Goal: Task Accomplishment & Management: Use online tool/utility

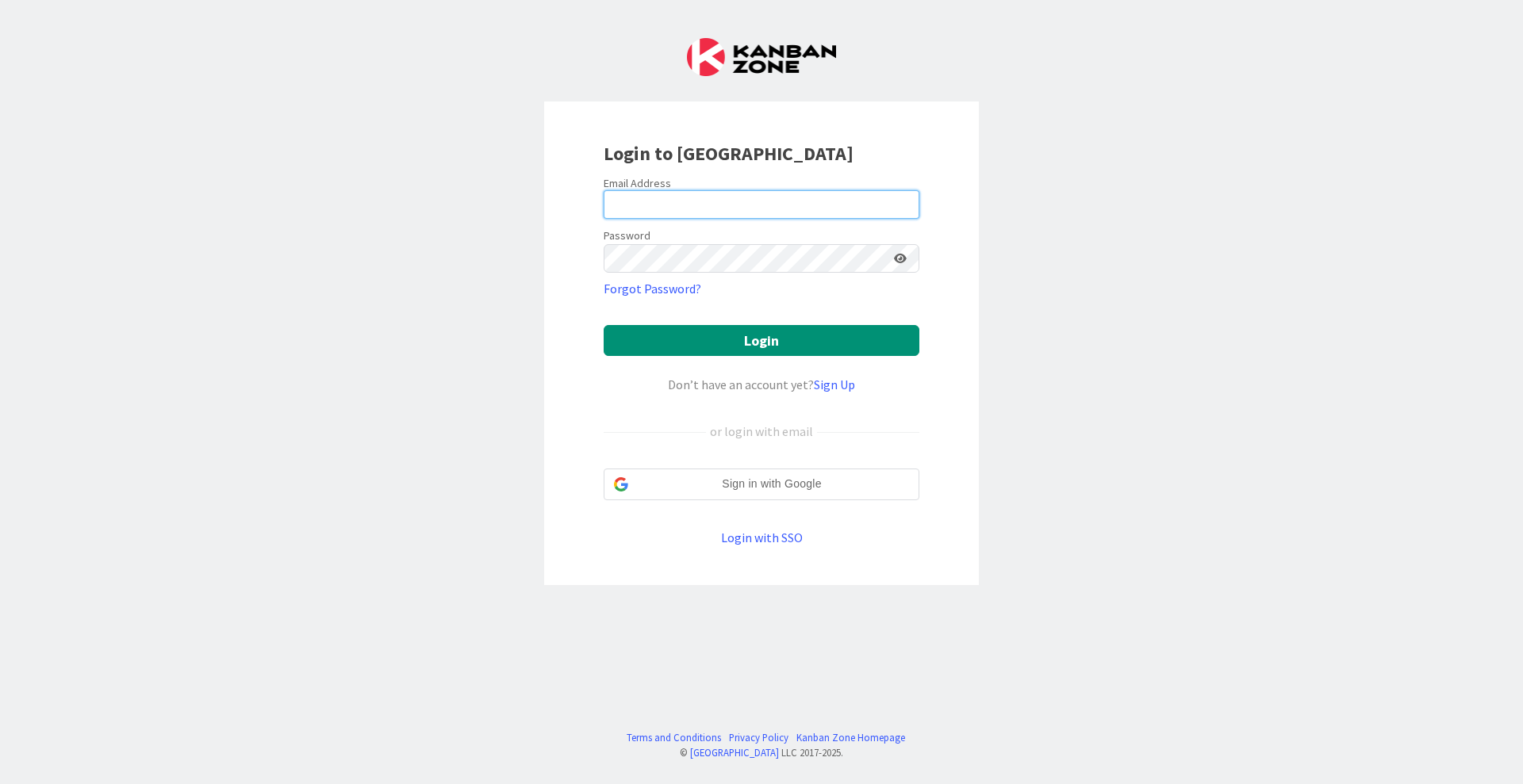
click at [840, 198] on input "email" at bounding box center [761, 204] width 316 height 28
type input "[EMAIL_ADDRESS][PERSON_NAME][DOMAIN_NAME]"
click at [788, 538] on link "Login with SSO" at bounding box center [762, 537] width 82 height 16
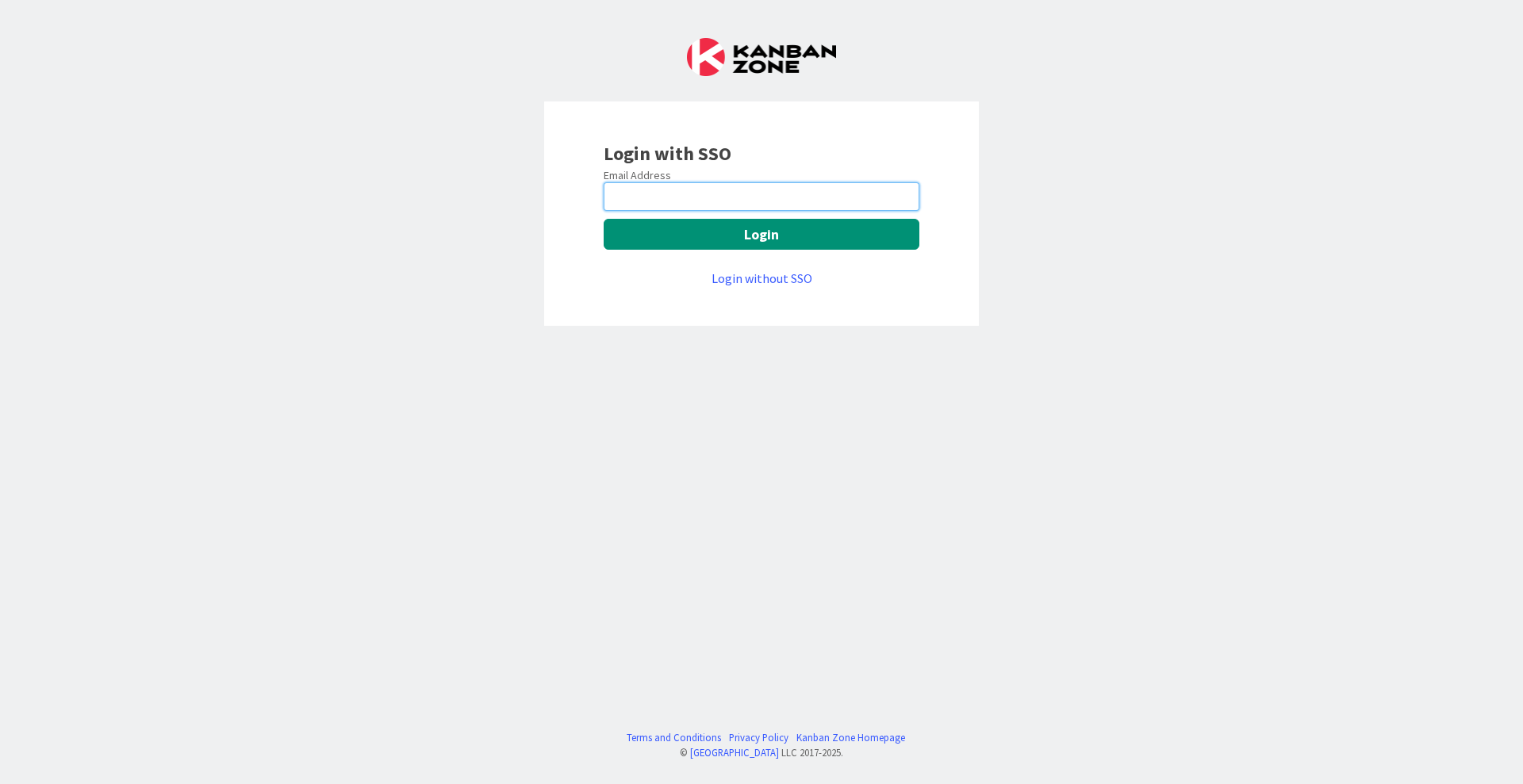
click at [728, 192] on input "email" at bounding box center [761, 196] width 316 height 28
type input "[EMAIL_ADDRESS][PERSON_NAME][DOMAIN_NAME]"
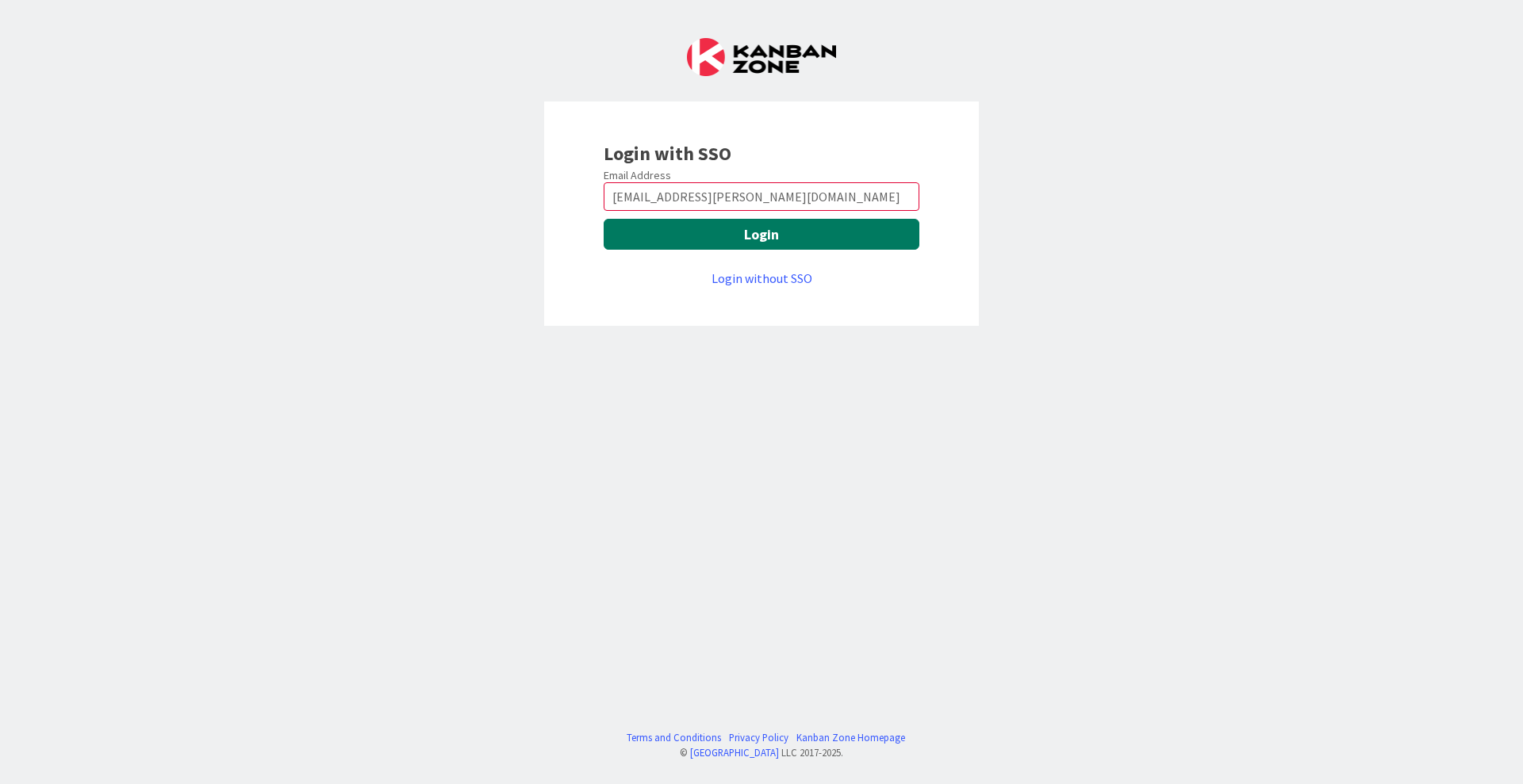
click at [741, 239] on button "Login" at bounding box center [761, 235] width 316 height 31
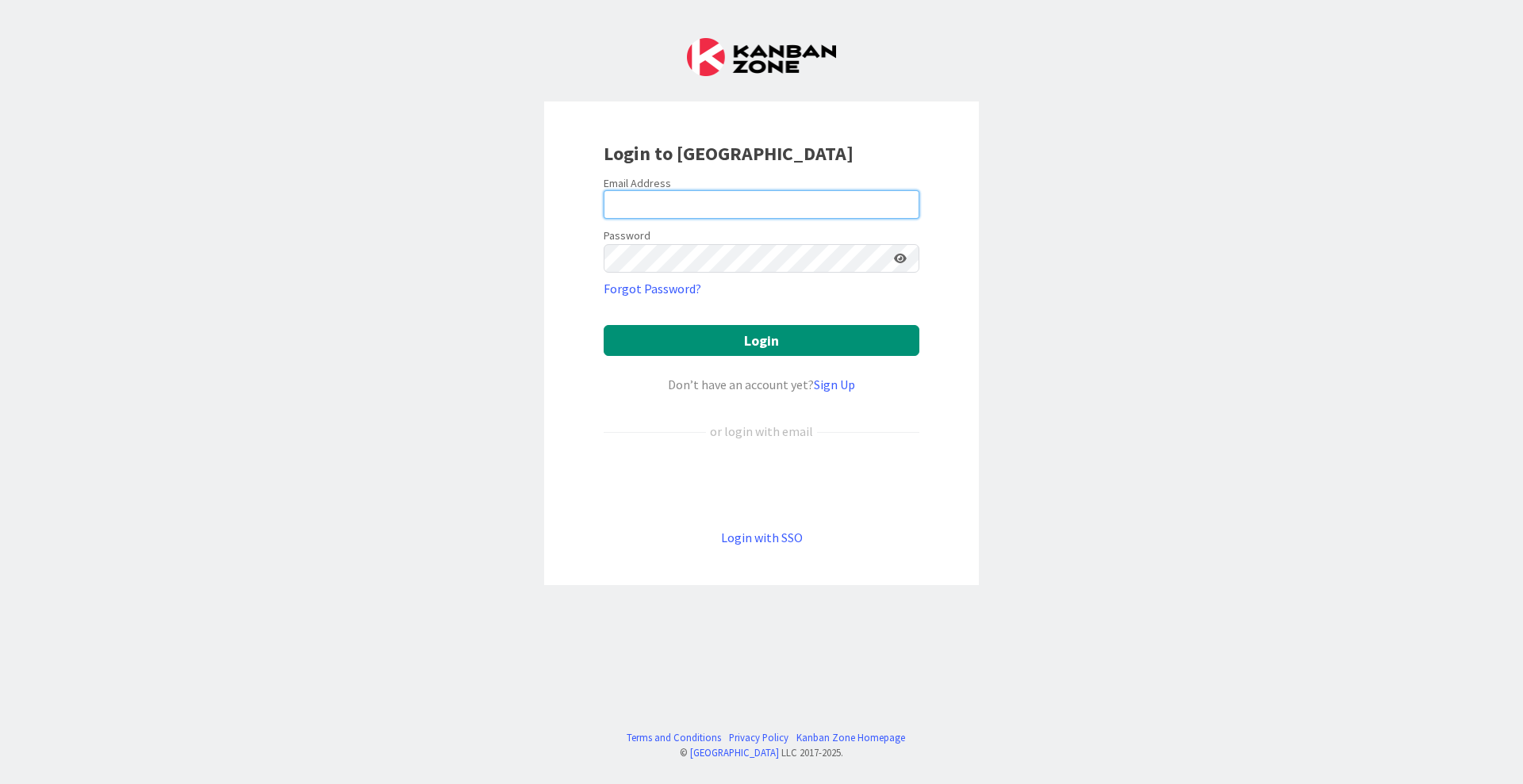
click at [826, 206] on input "email" at bounding box center [761, 204] width 316 height 28
type input "[EMAIL_ADDRESS][PERSON_NAME][DOMAIN_NAME]"
click at [603, 325] on button "Login" at bounding box center [761, 340] width 316 height 31
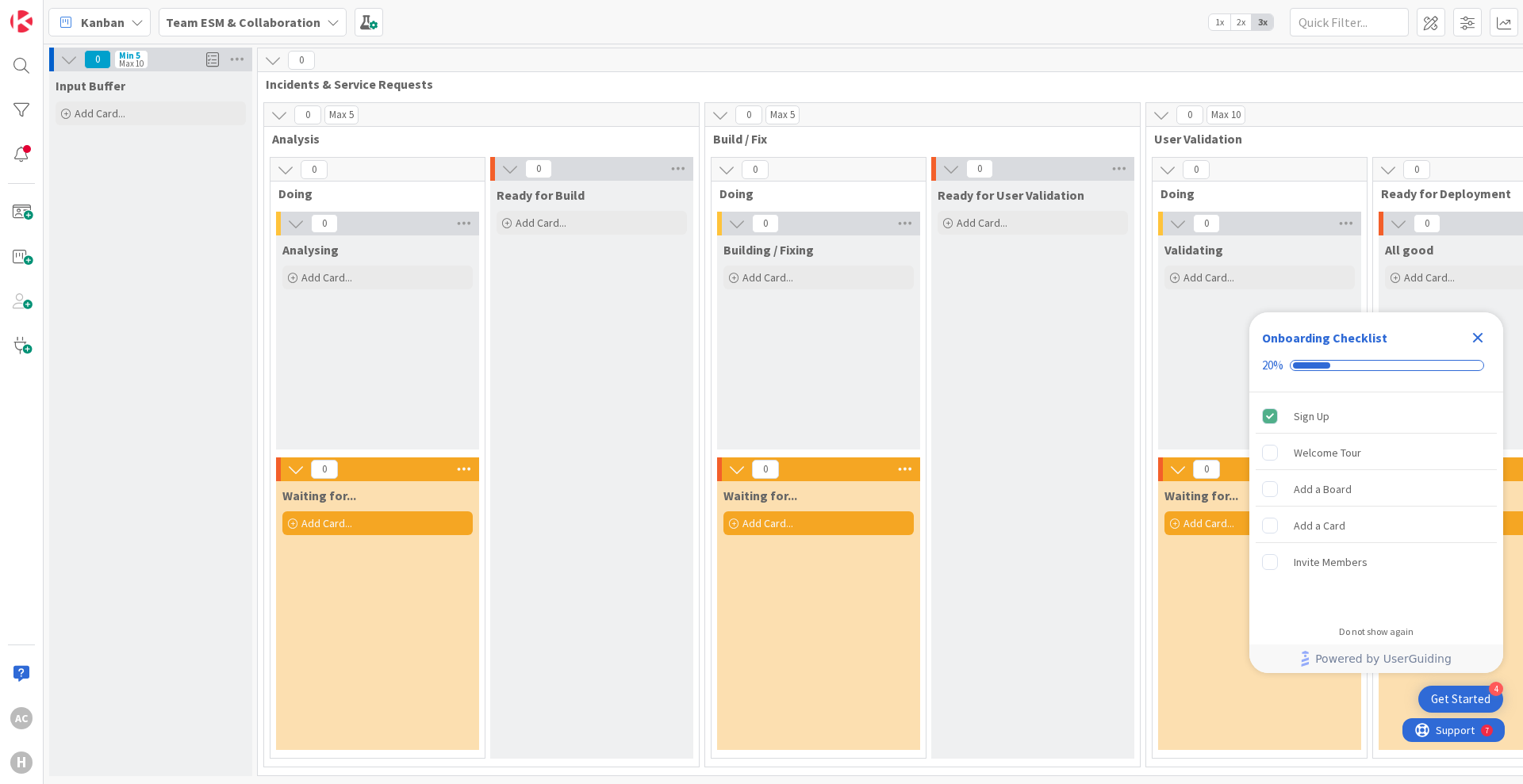
click at [1479, 339] on icon "Close Checklist" at bounding box center [1478, 338] width 10 height 10
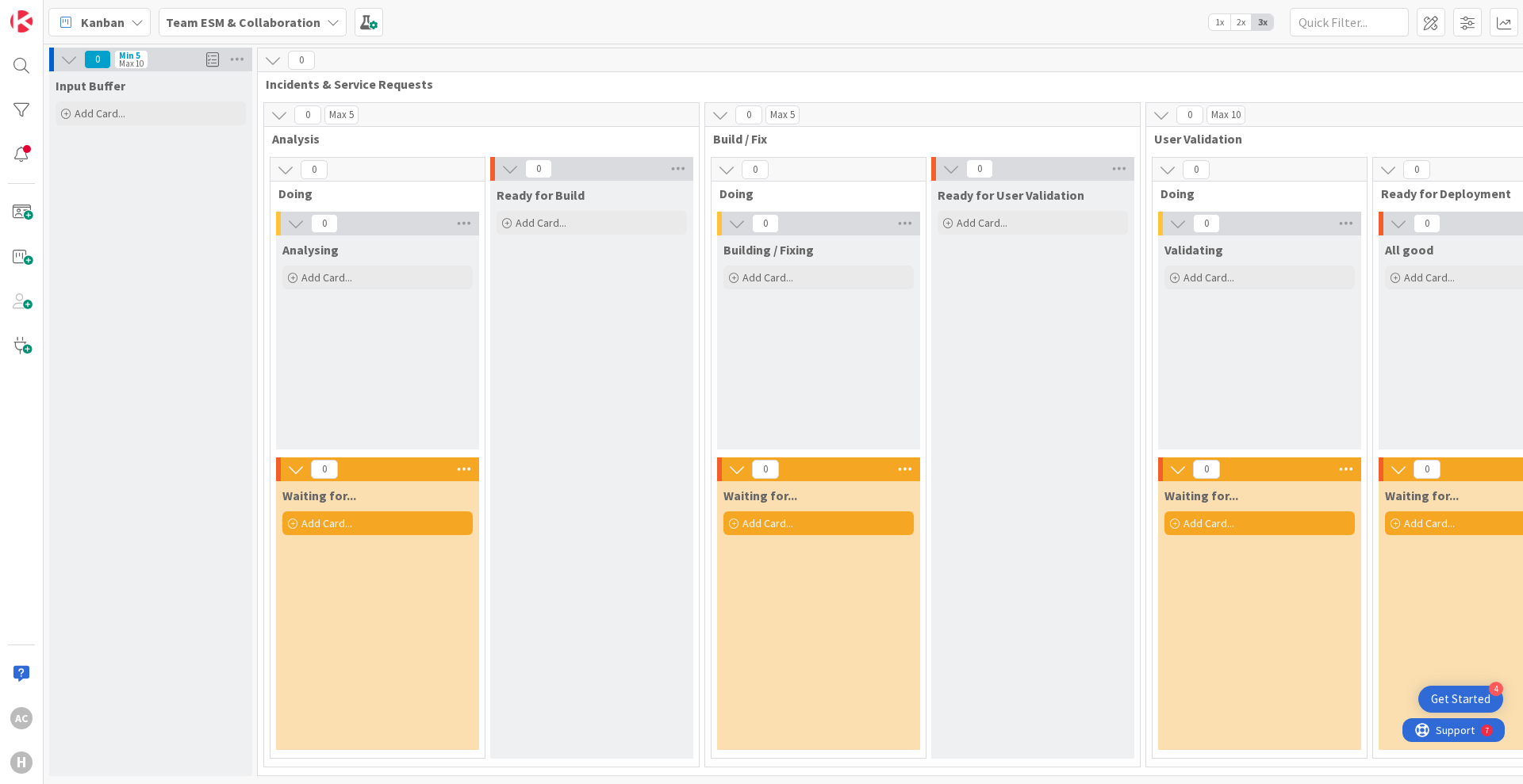
click at [292, 22] on b "Team ESM & Collaboration" at bounding box center [242, 22] width 154 height 16
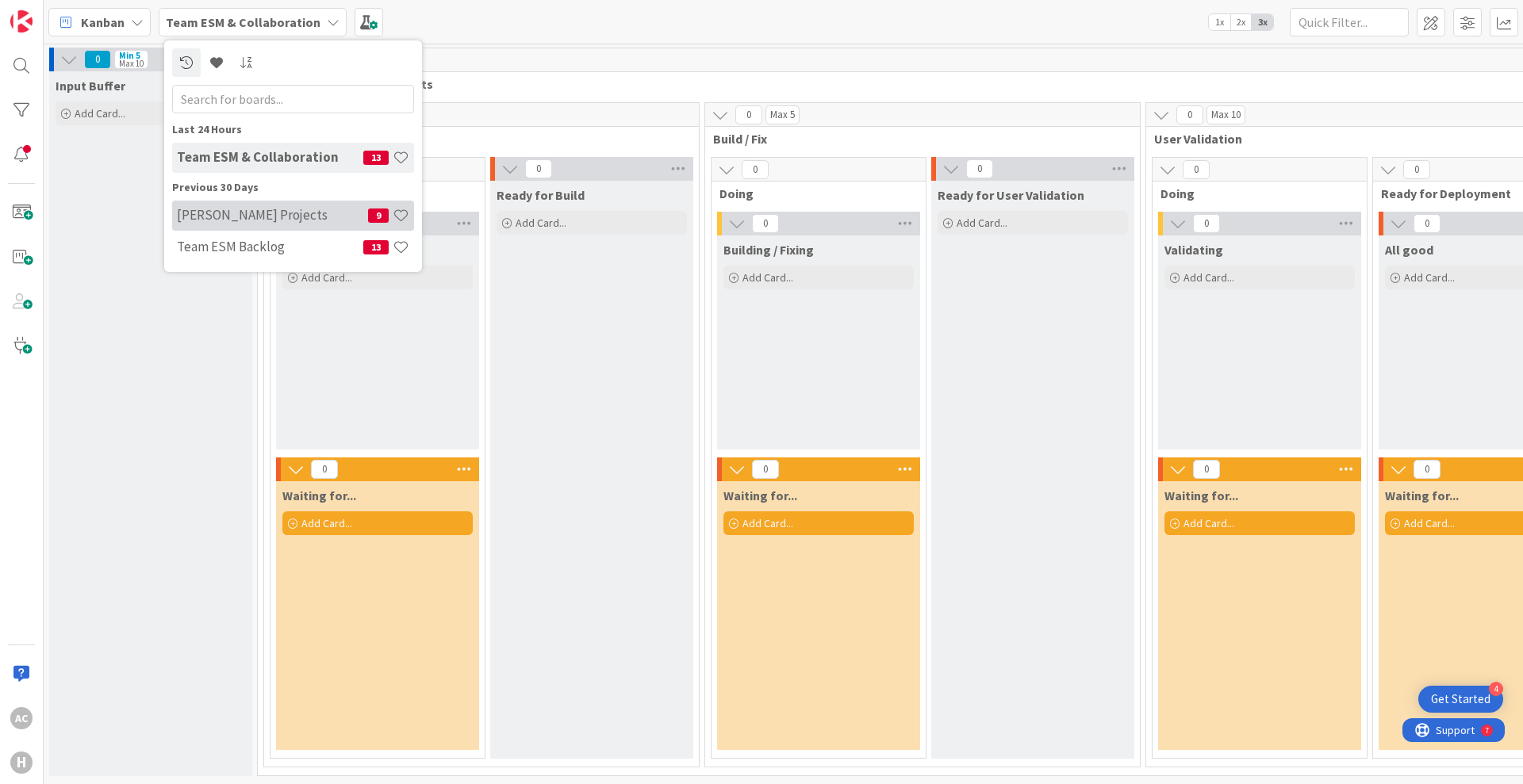
click at [280, 216] on h4 "[PERSON_NAME] Projects" at bounding box center [272, 215] width 191 height 16
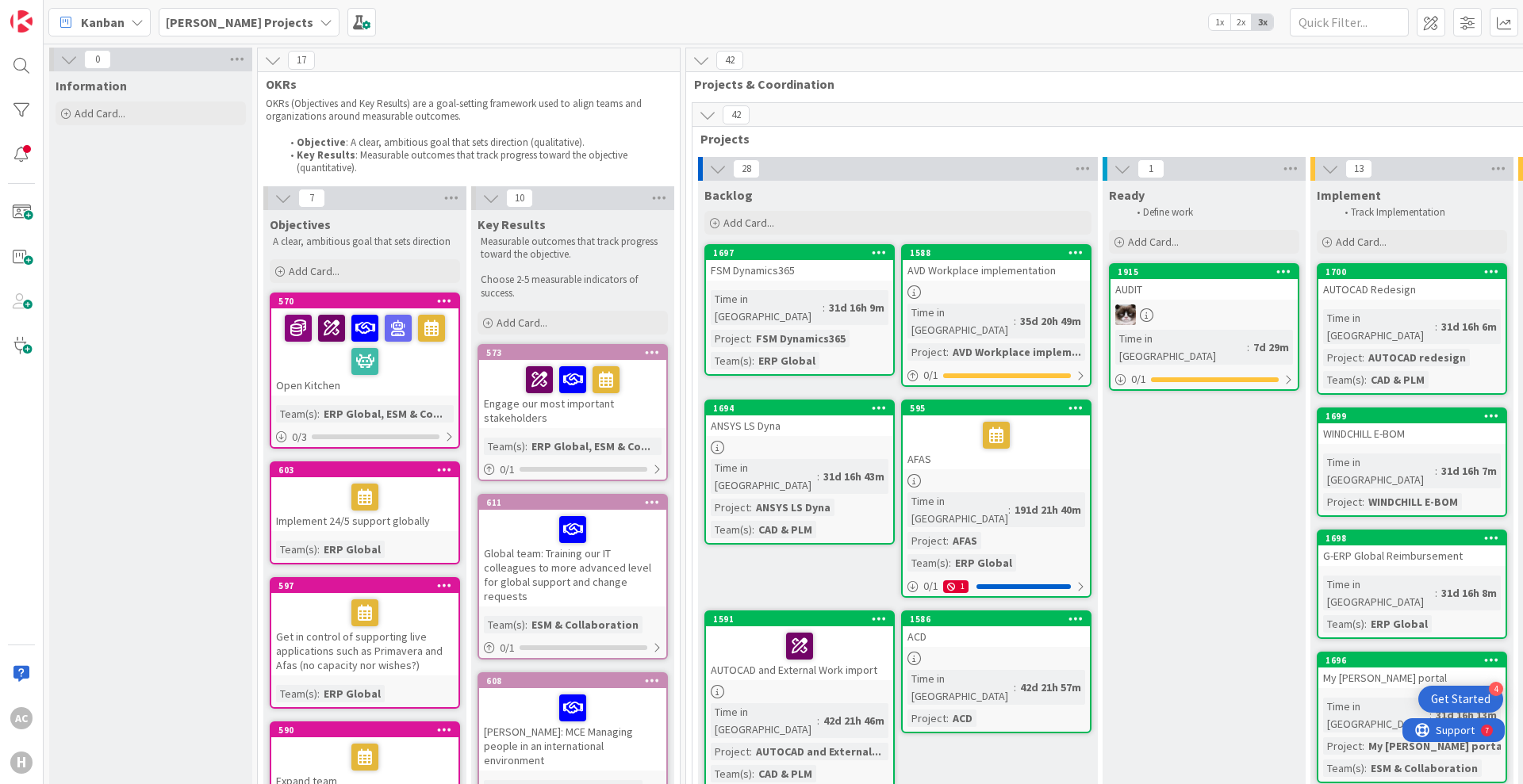
click at [245, 23] on b "[PERSON_NAME] Projects" at bounding box center [239, 22] width 148 height 16
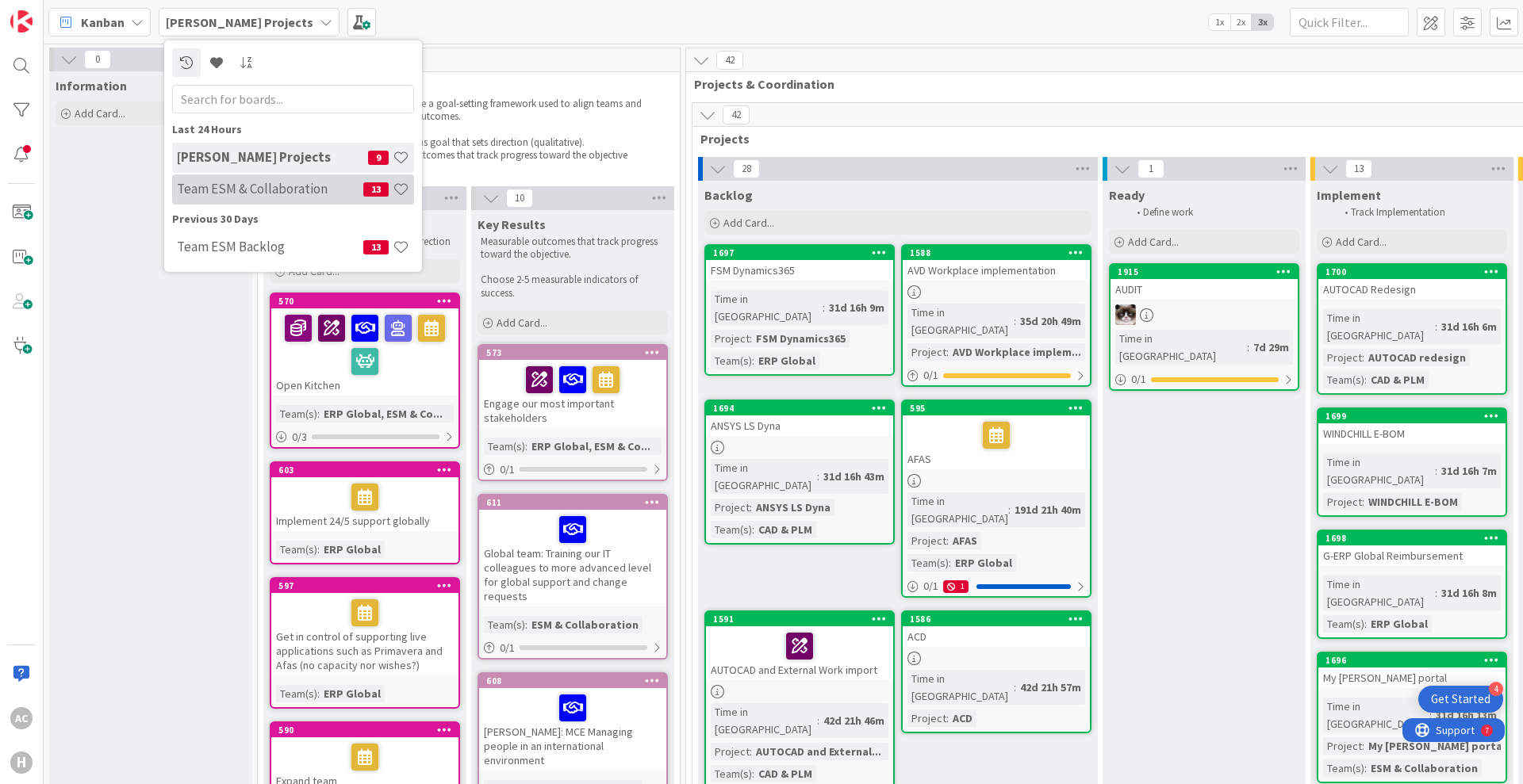
click at [235, 183] on h4 "Team ESM & Collaboration" at bounding box center [270, 189] width 186 height 16
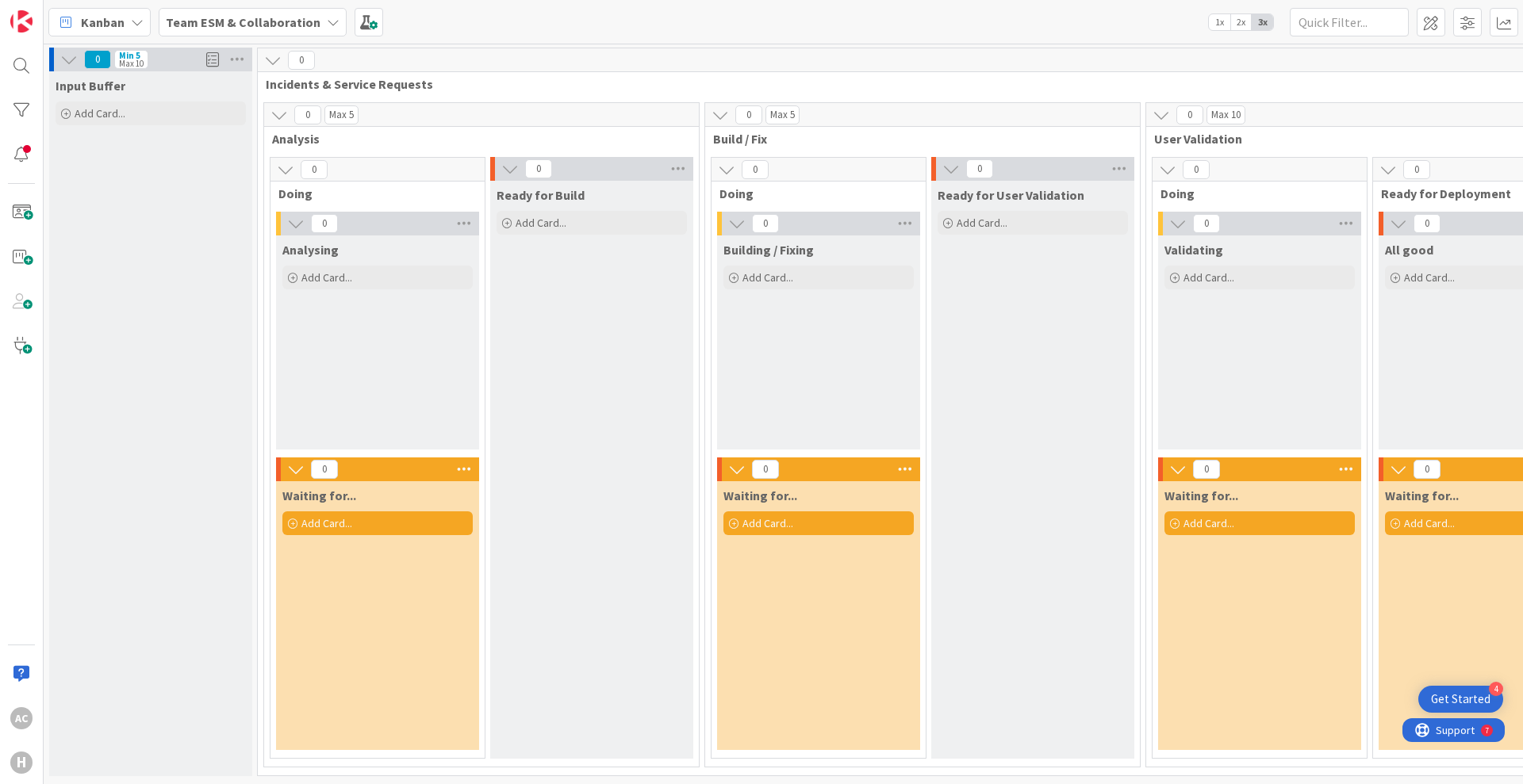
click at [143, 17] on div "Kanban" at bounding box center [100, 21] width 102 height 28
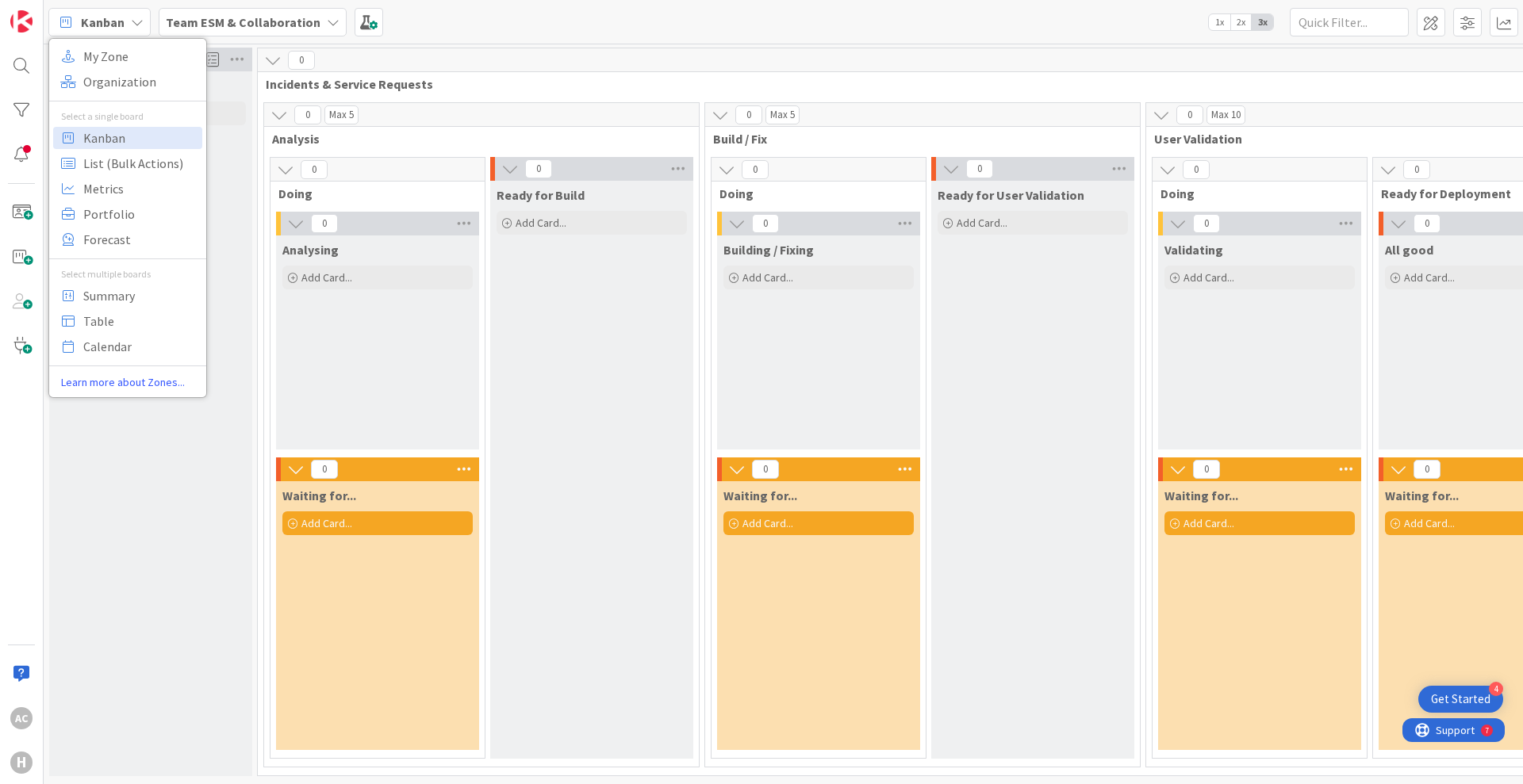
click at [131, 470] on div "Input Buffer Add Card..." at bounding box center [151, 424] width 203 height 705
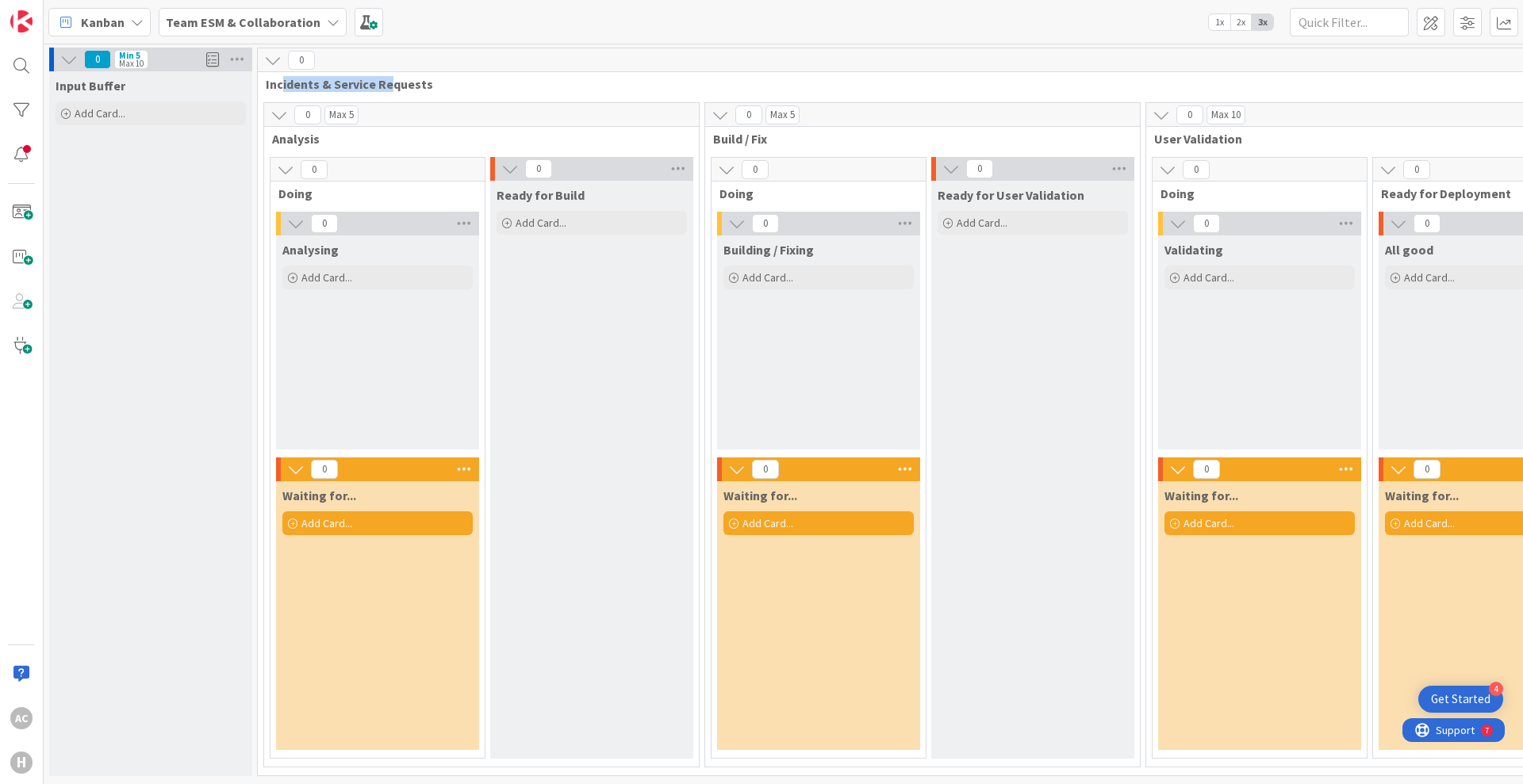
drag, startPoint x: 280, startPoint y: 88, endPoint x: 395, endPoint y: 83, distance: 115.1
click at [395, 83] on span "Incidents & Service Requests" at bounding box center [1136, 84] width 1742 height 16
click at [395, 84] on span "Incidents & Service Requests" at bounding box center [1136, 84] width 1742 height 16
click at [387, 298] on div "Analysing Add Card..." at bounding box center [377, 342] width 203 height 214
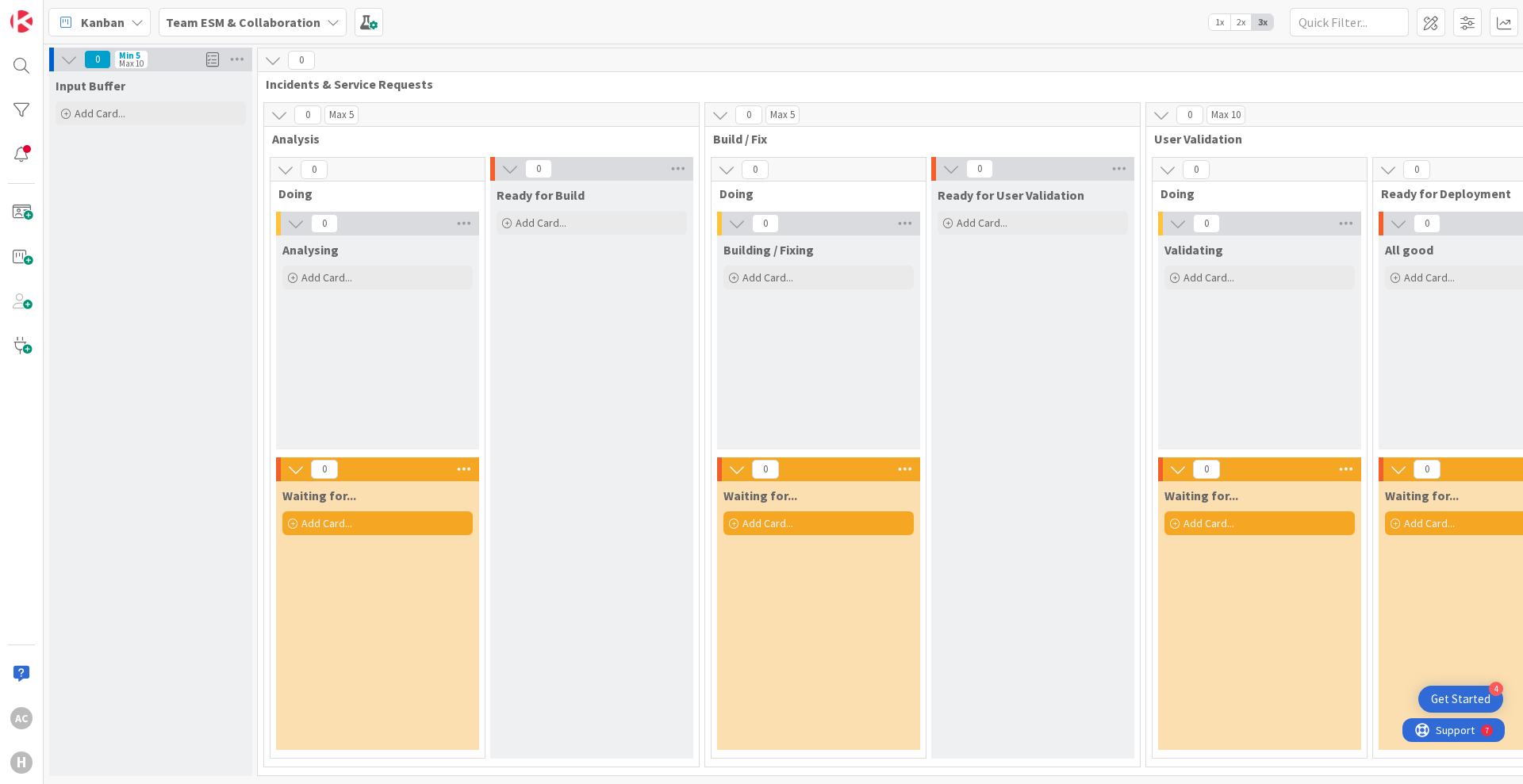
scroll to position [0, 0]
click at [359, 13] on span at bounding box center [368, 21] width 28 height 28
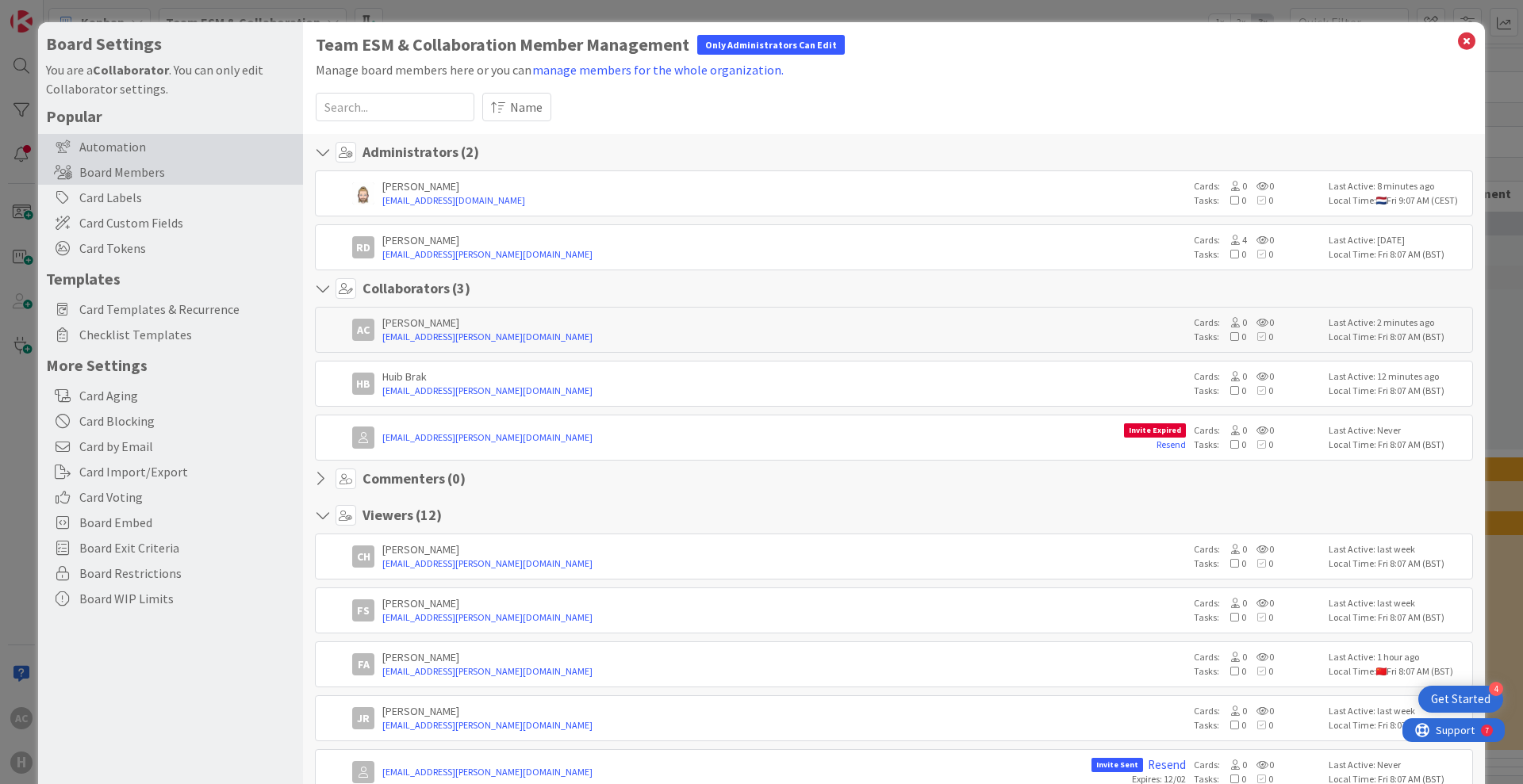
click at [181, 146] on div "Automation" at bounding box center [171, 147] width 264 height 26
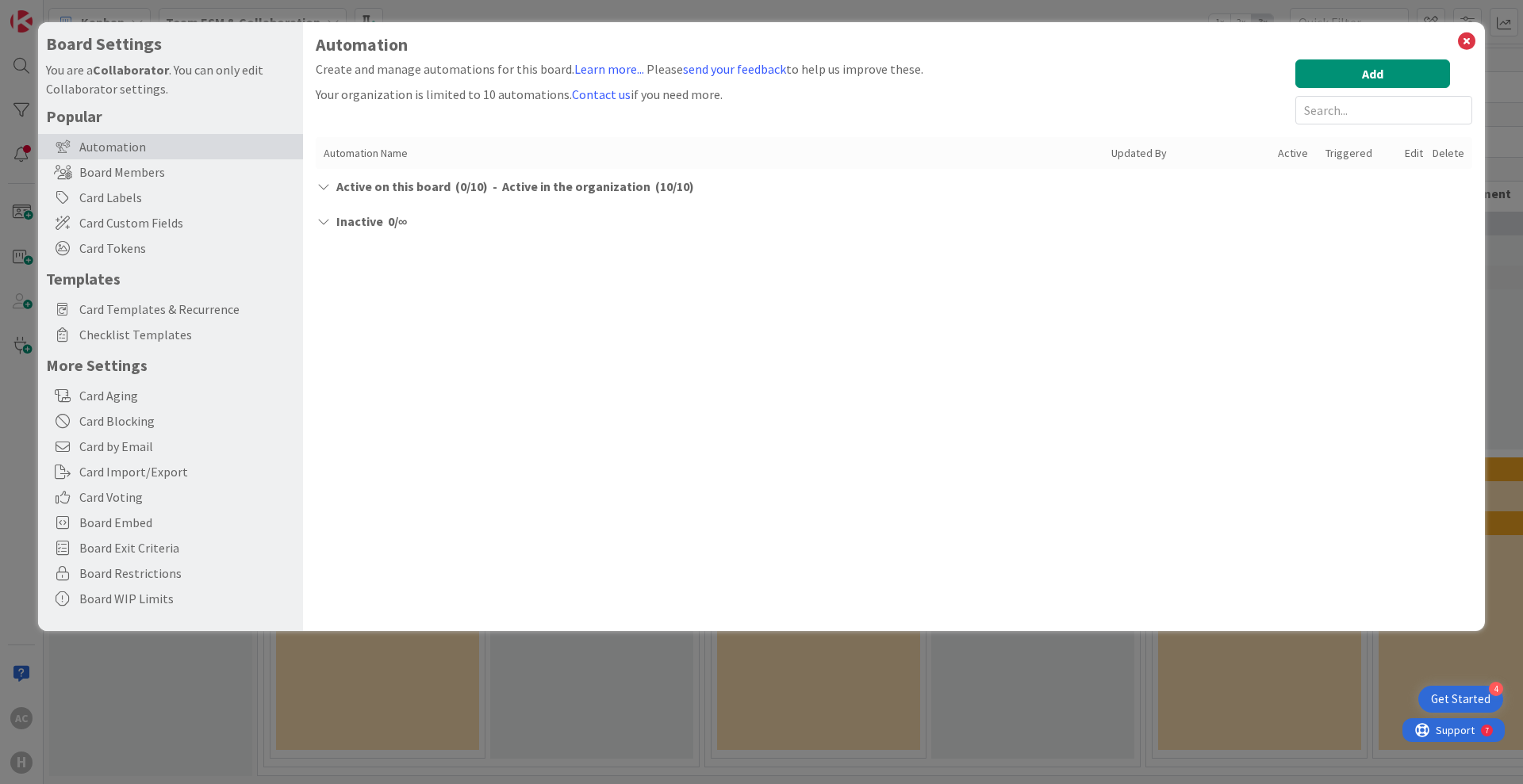
click at [328, 187] on icon at bounding box center [323, 186] width 16 height 13
click at [328, 187] on icon at bounding box center [323, 186] width 16 height 13
click at [317, 224] on icon at bounding box center [323, 221] width 16 height 13
click at [179, 221] on span "Card Custom Fields" at bounding box center [187, 223] width 216 height 19
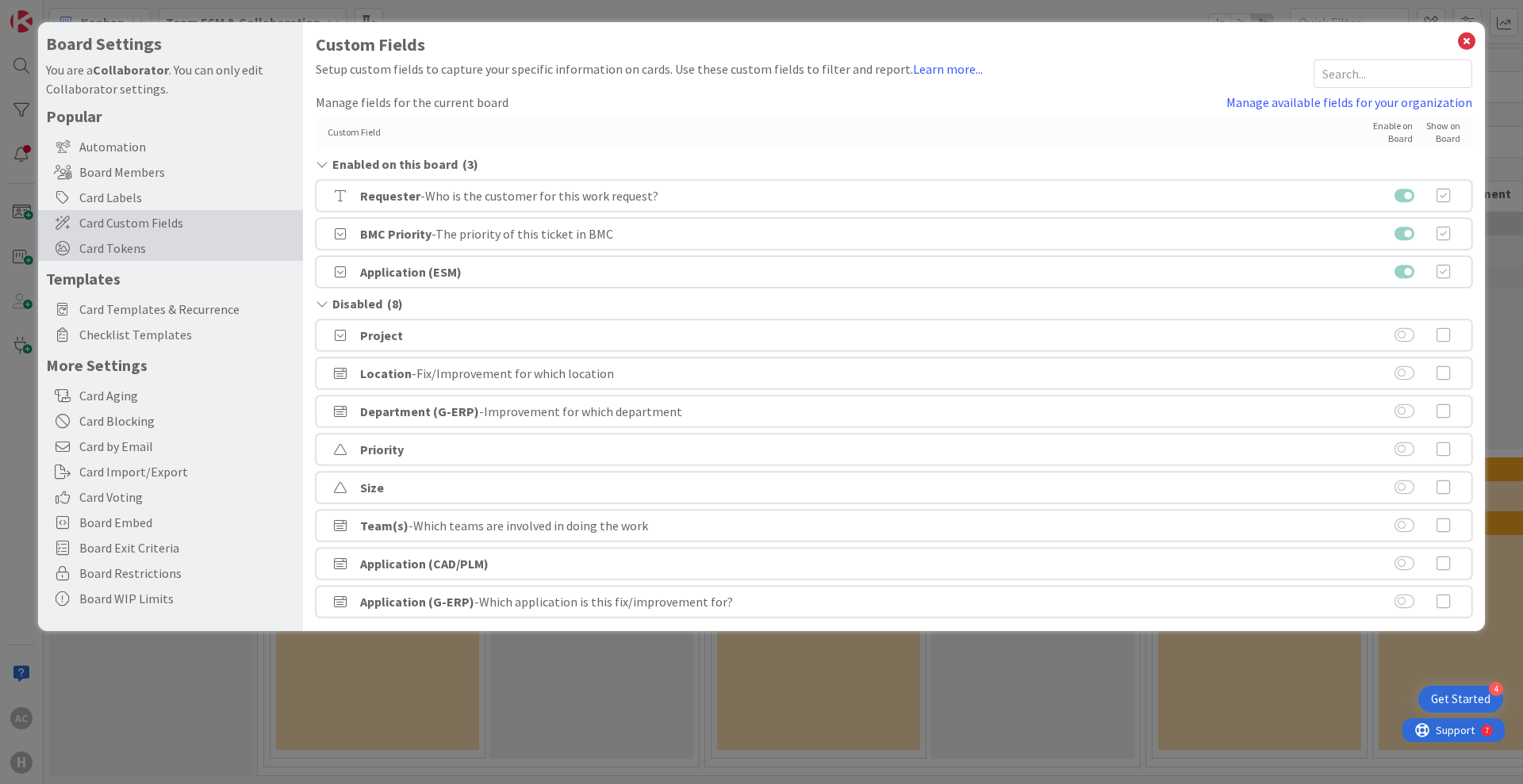
click at [187, 256] on span "Card Tokens" at bounding box center [187, 248] width 216 height 19
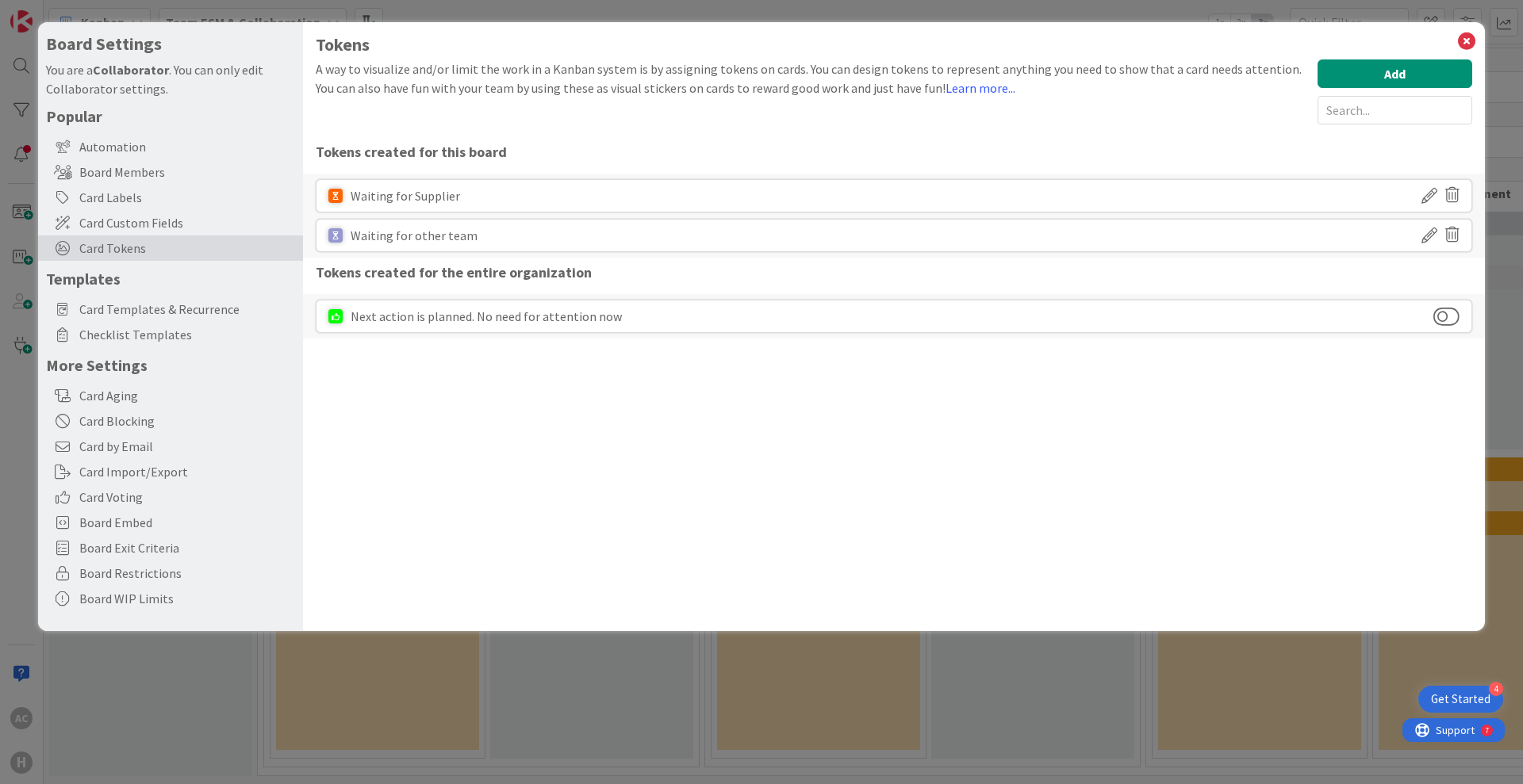
click at [1045, 647] on div "Board Settings You are a Collaborator . You can only edit Collaborator settings…" at bounding box center [761, 392] width 1523 height 784
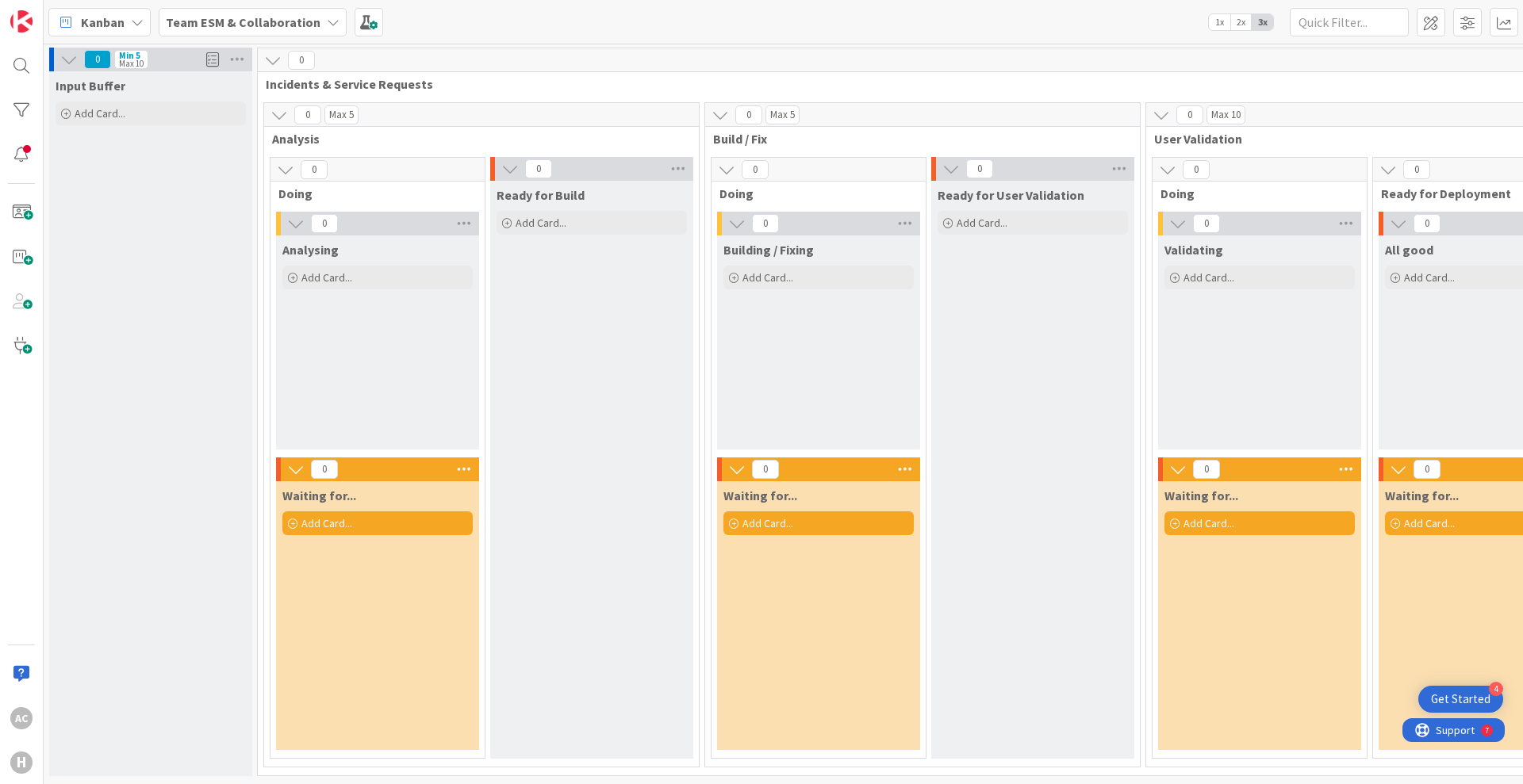
click at [294, 461] on icon at bounding box center [295, 469] width 17 height 17
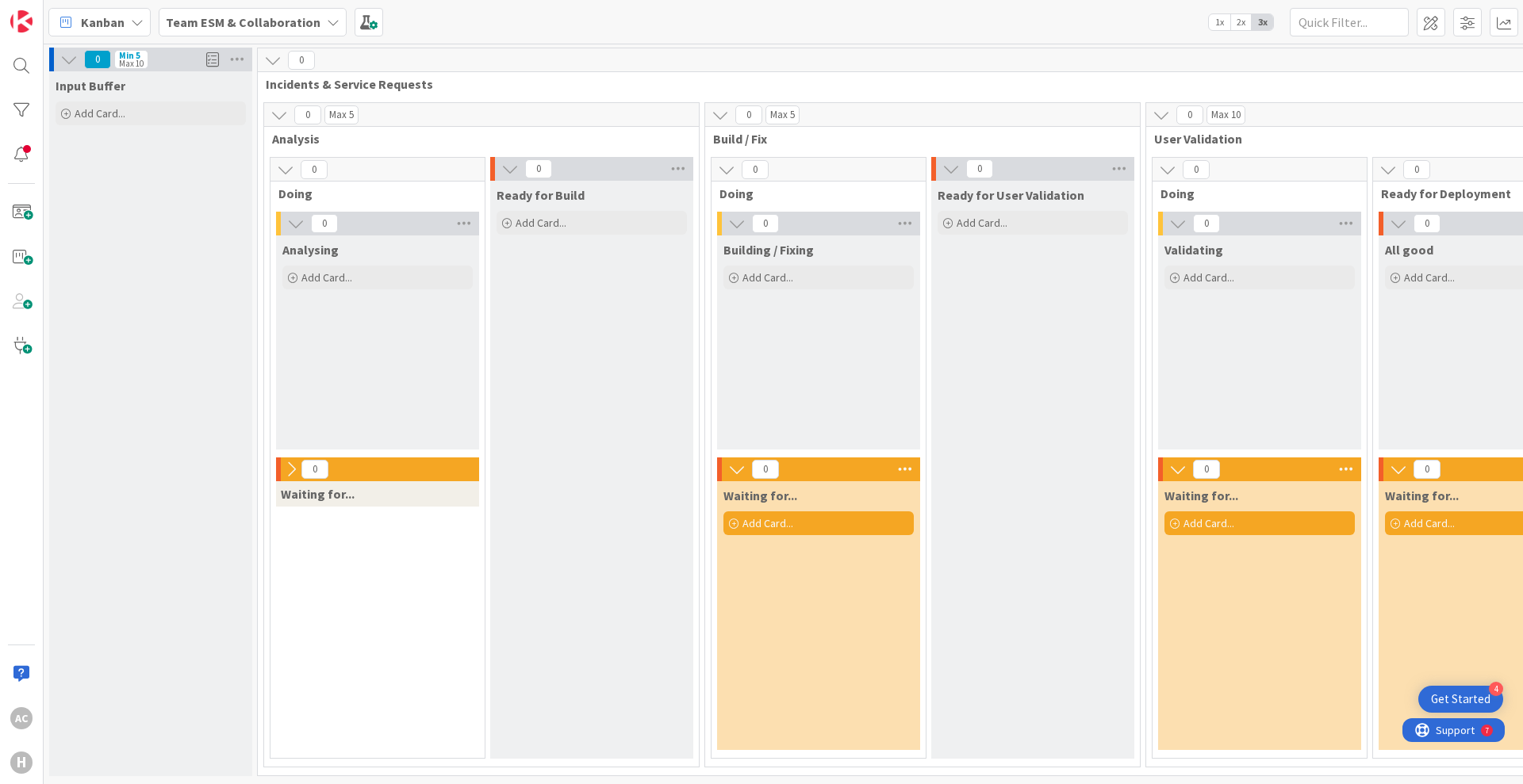
click at [735, 467] on icon at bounding box center [736, 469] width 17 height 17
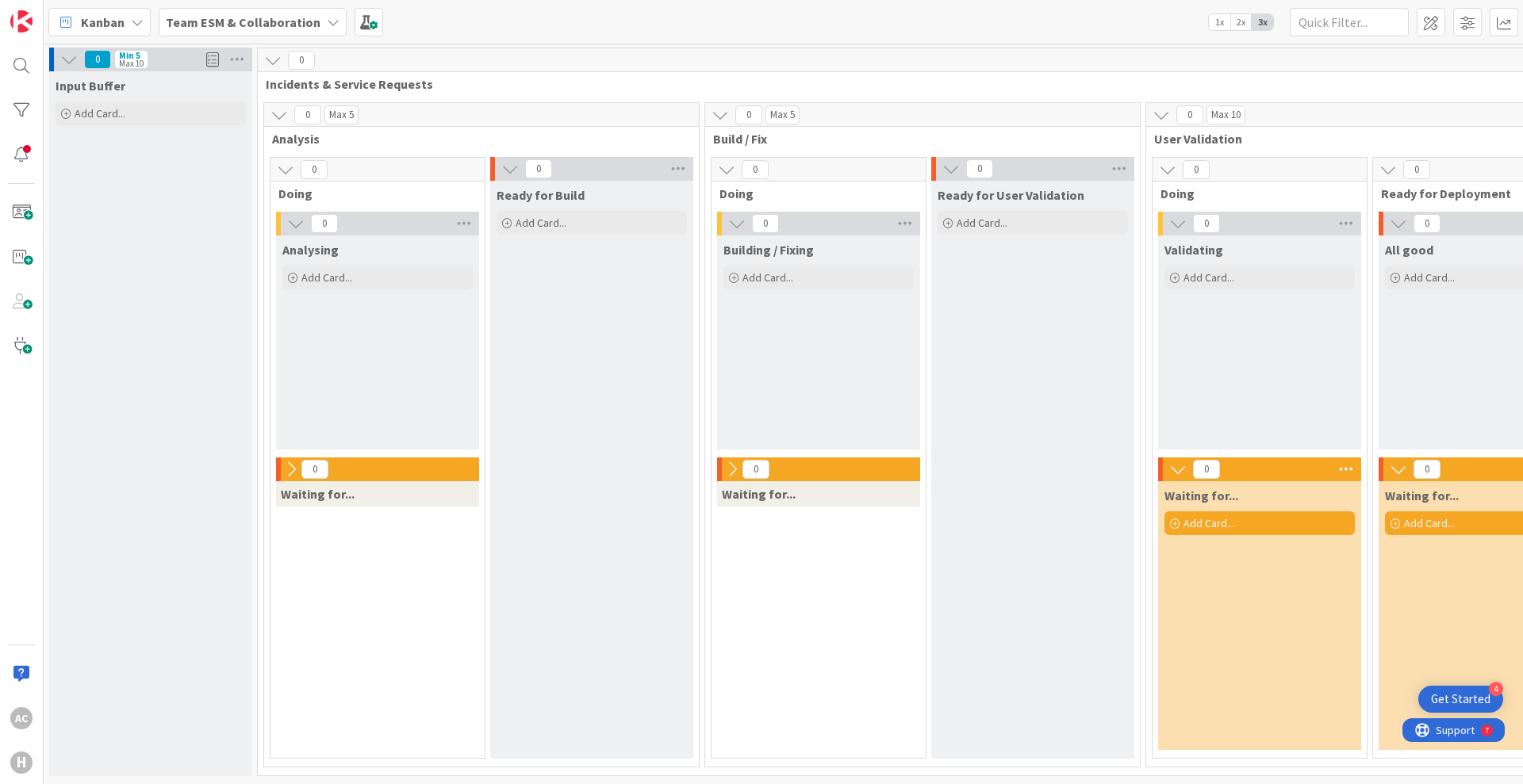
click at [1175, 470] on icon at bounding box center [1177, 469] width 17 height 17
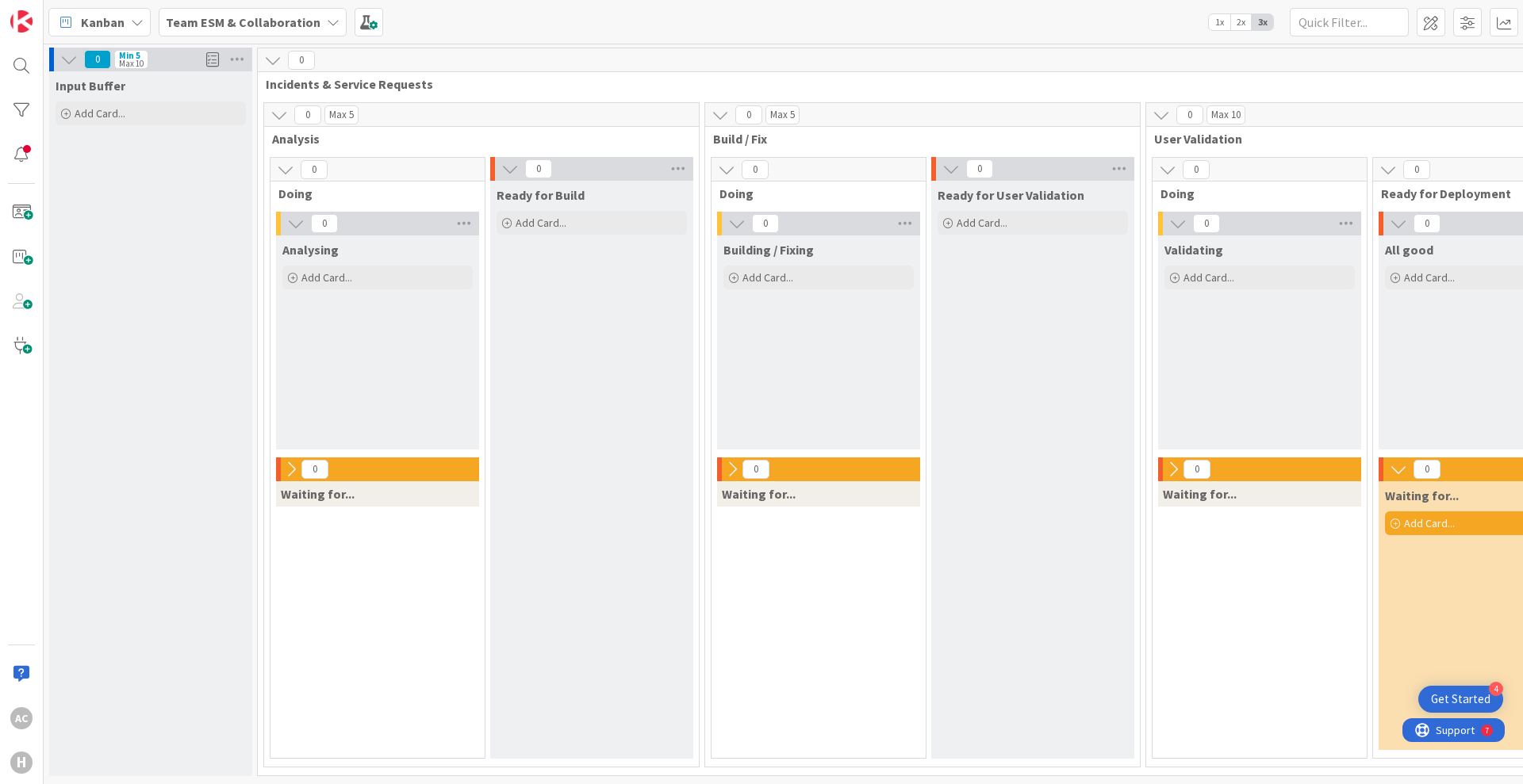
click at [1402, 473] on icon at bounding box center [1398, 469] width 17 height 17
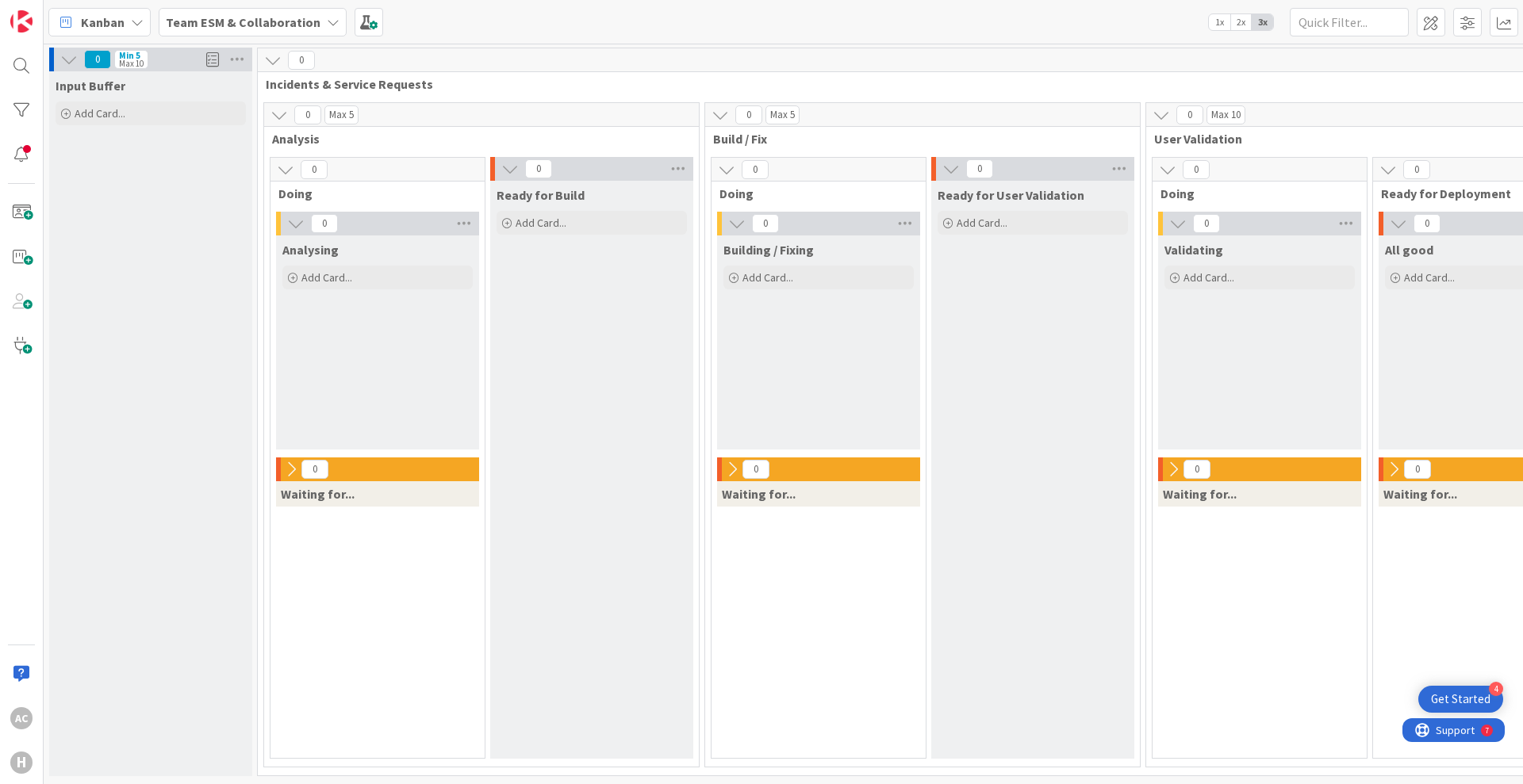
click at [1402, 473] on icon at bounding box center [1393, 469] width 17 height 17
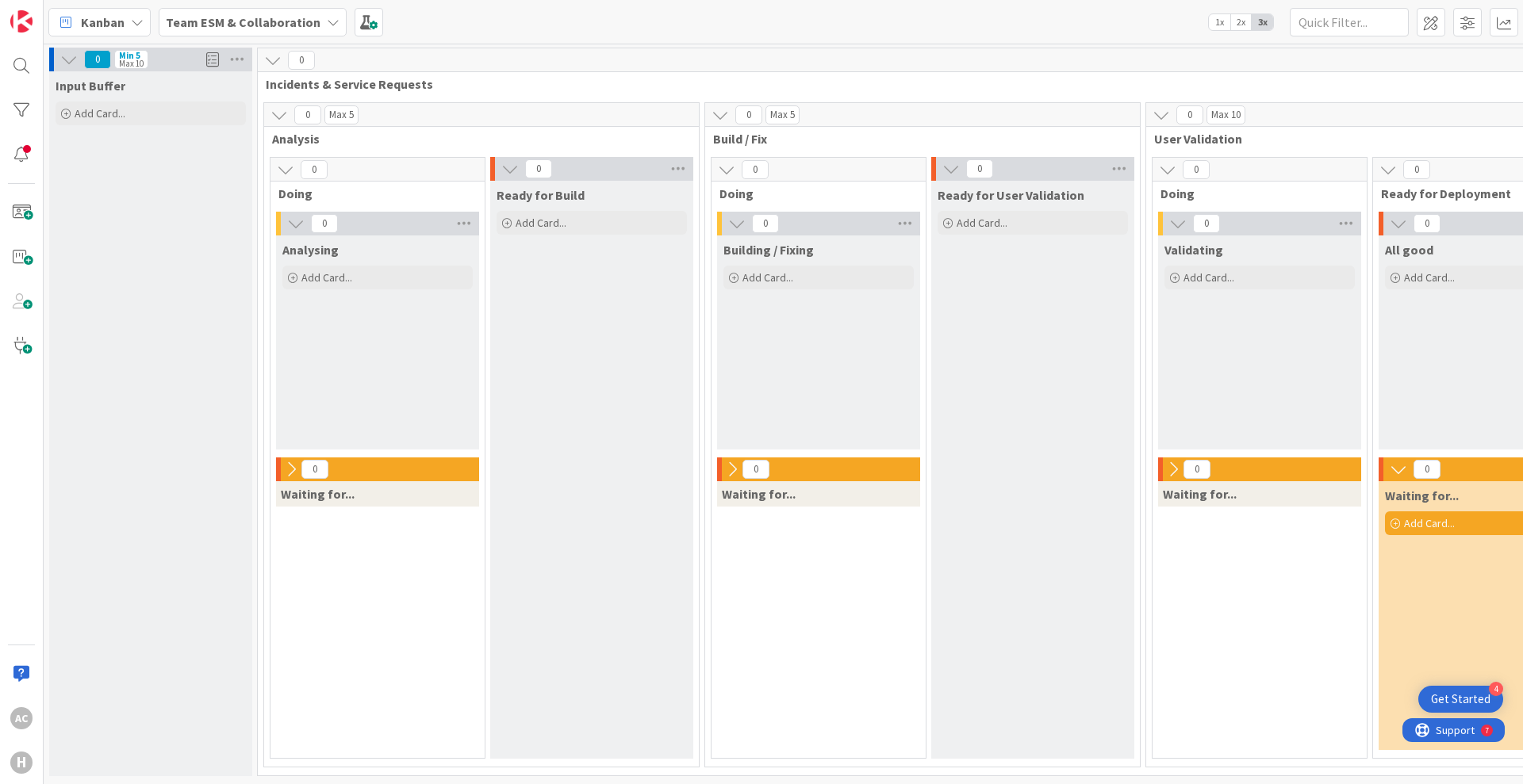
click at [1146, 473] on div "0 Max 10 User Validation 0 Doing 0 Validating Add Card... 0 Waiting for... 0 Re…" at bounding box center [1369, 435] width 449 height 665
click at [1165, 469] on icon at bounding box center [1172, 469] width 17 height 17
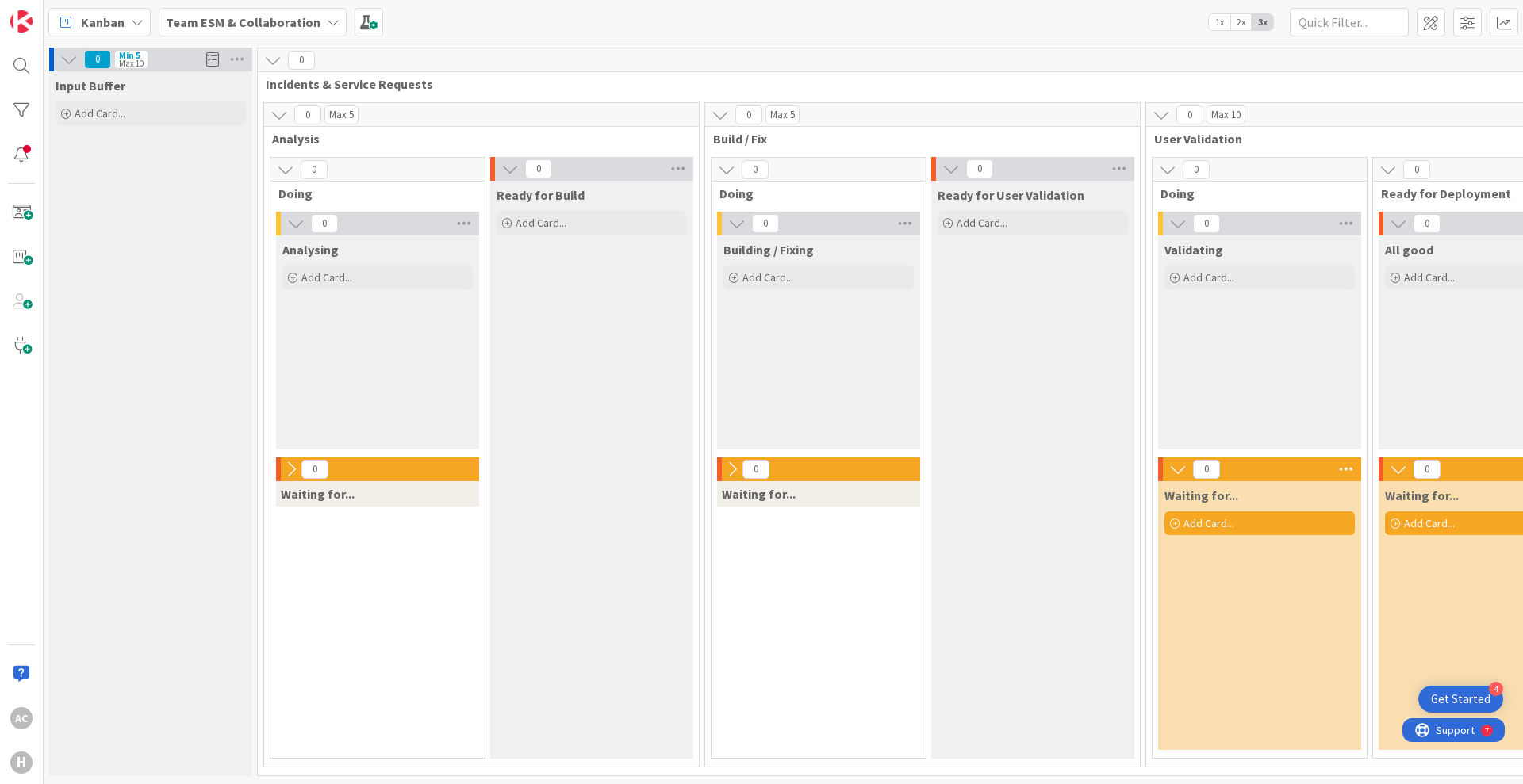
click at [729, 475] on icon at bounding box center [732, 469] width 17 height 17
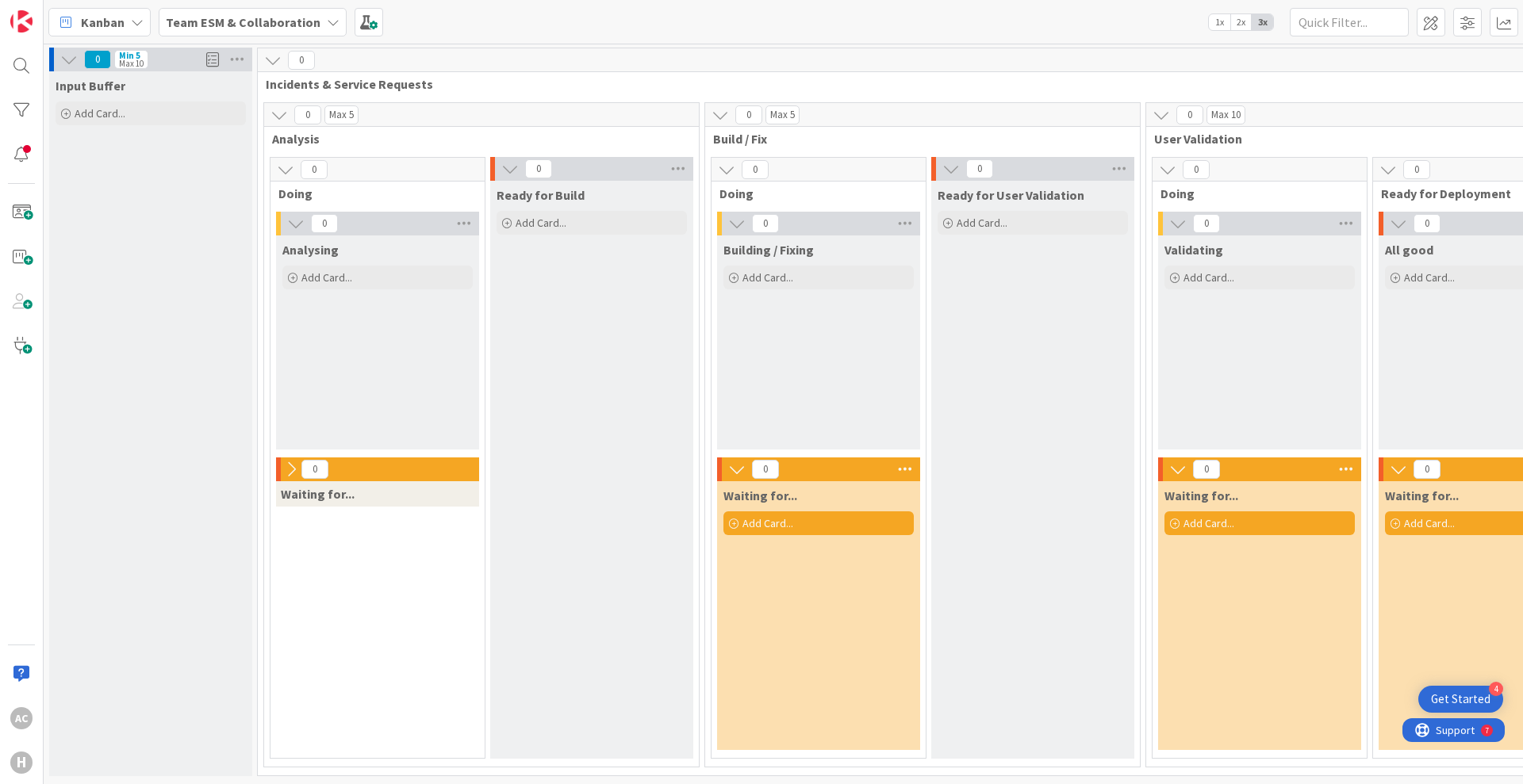
click at [288, 473] on icon at bounding box center [291, 469] width 17 height 17
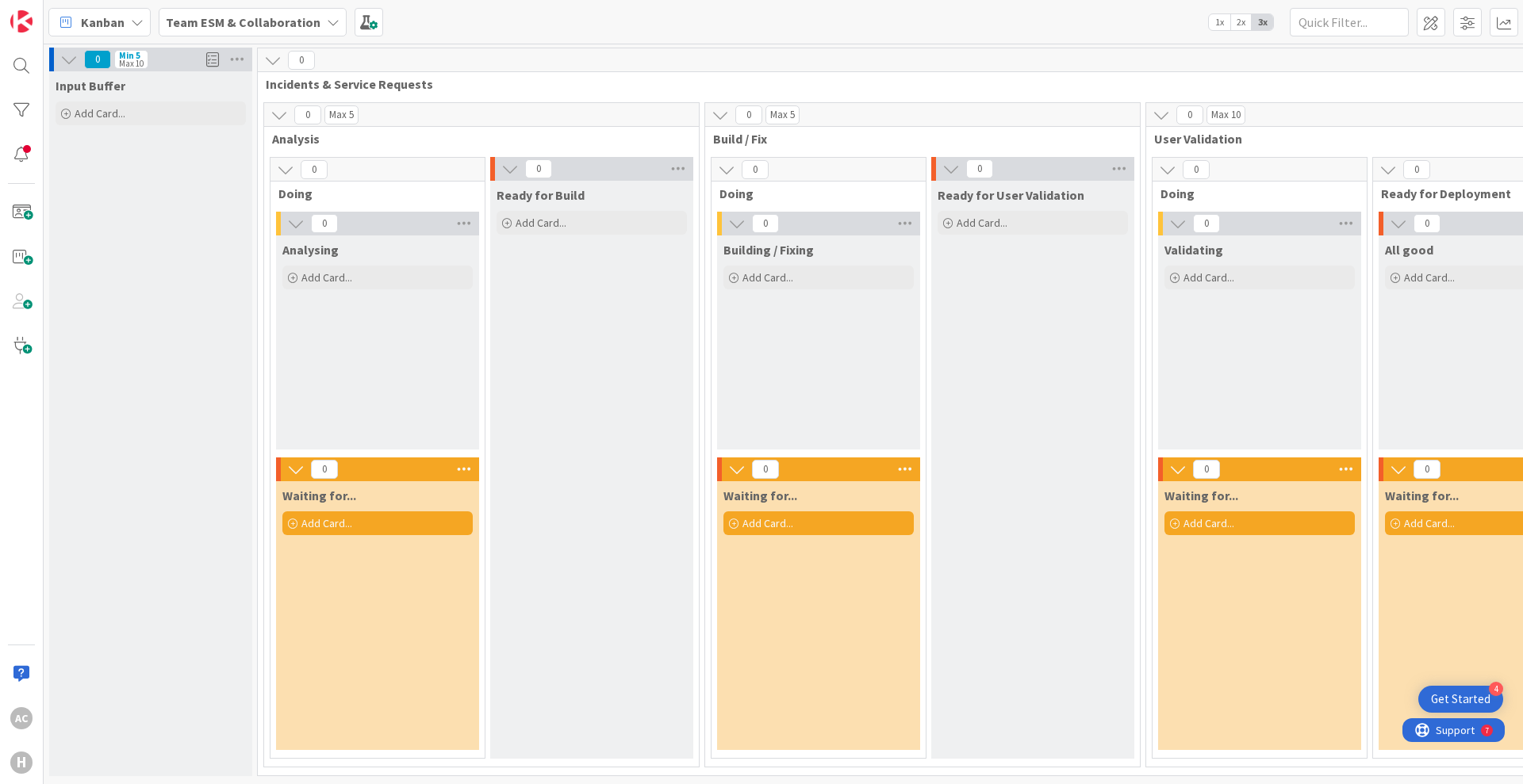
click at [512, 167] on icon at bounding box center [509, 169] width 17 height 17
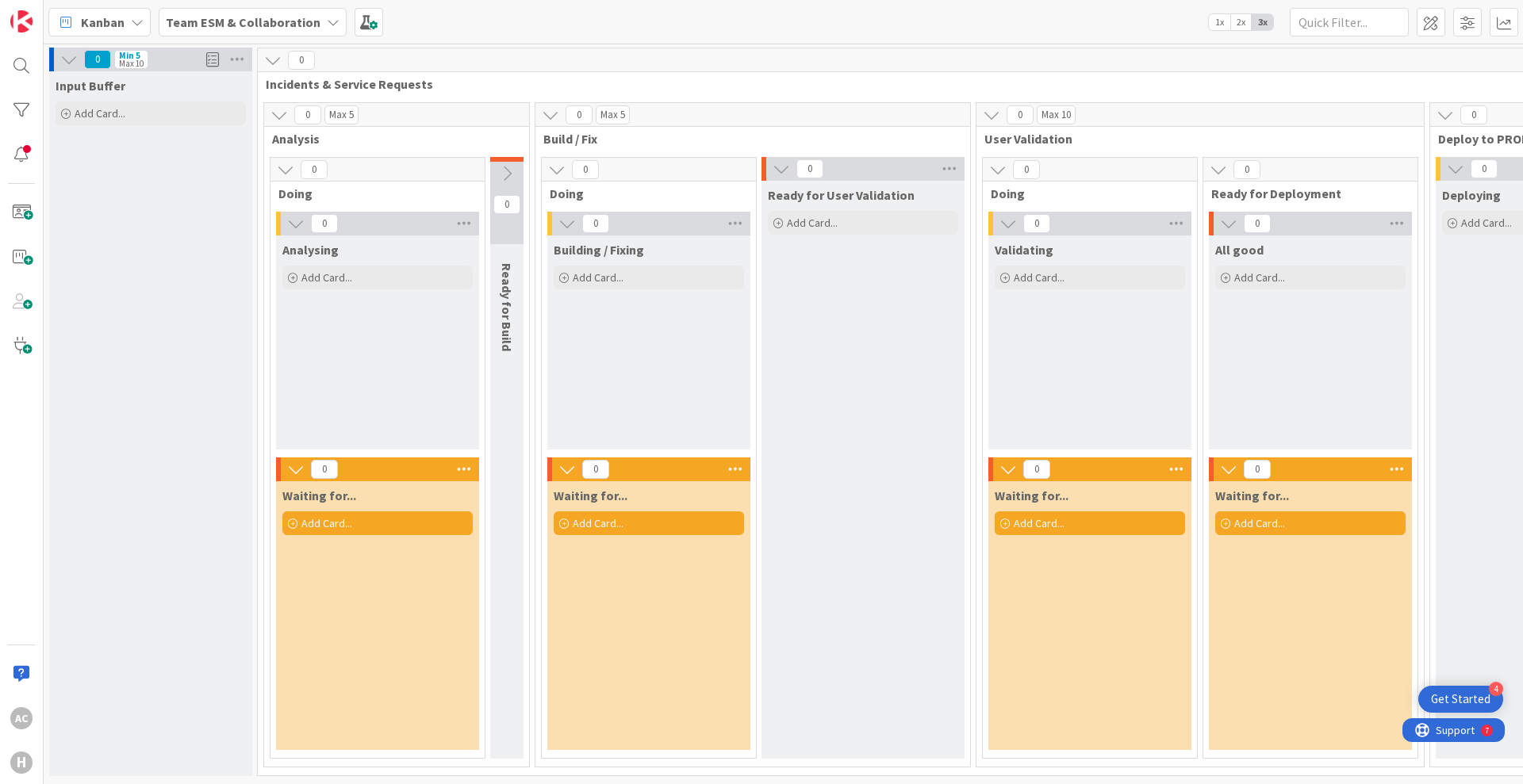
click at [785, 163] on icon at bounding box center [781, 169] width 17 height 17
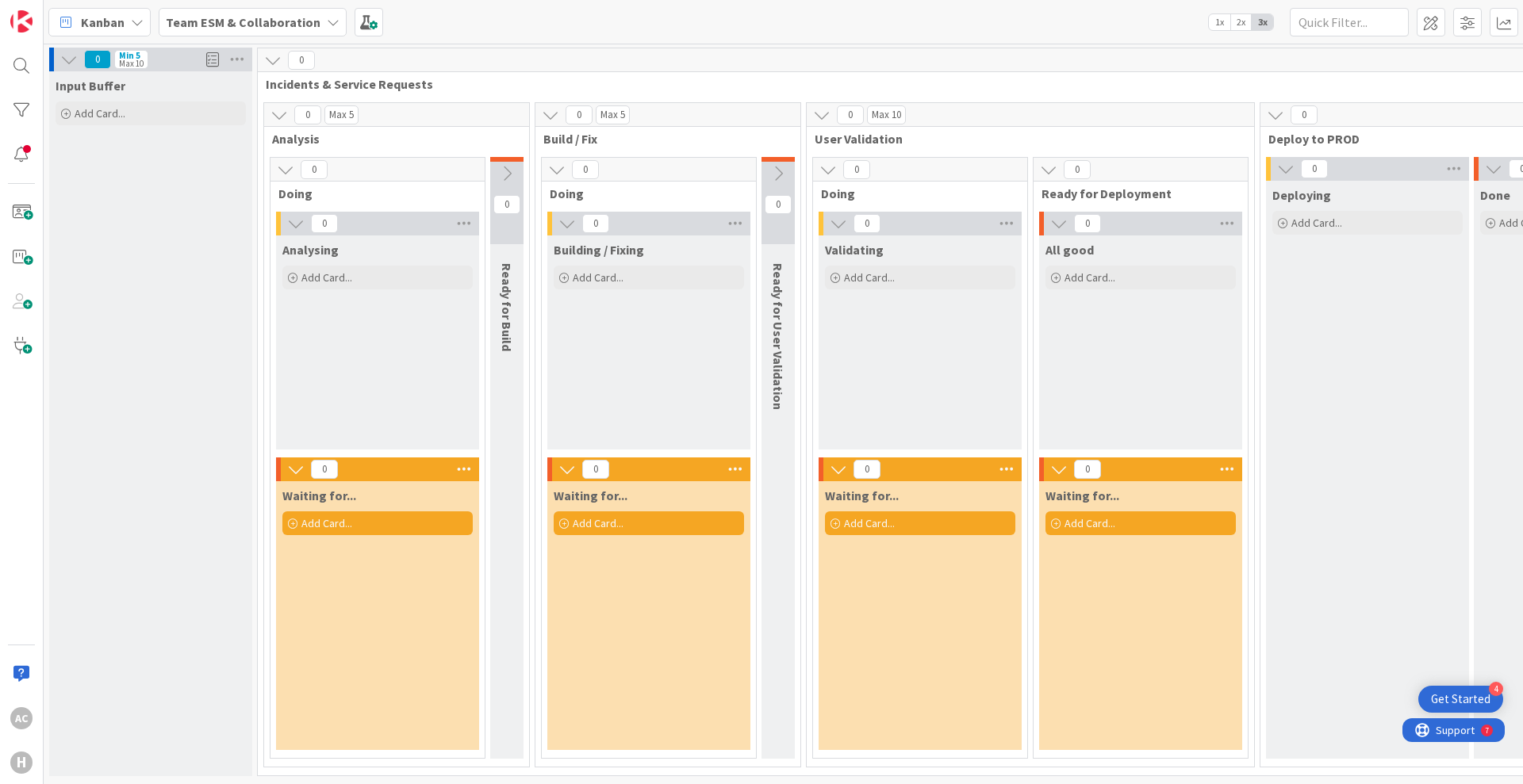
click at [1047, 174] on icon at bounding box center [1049, 170] width 17 height 17
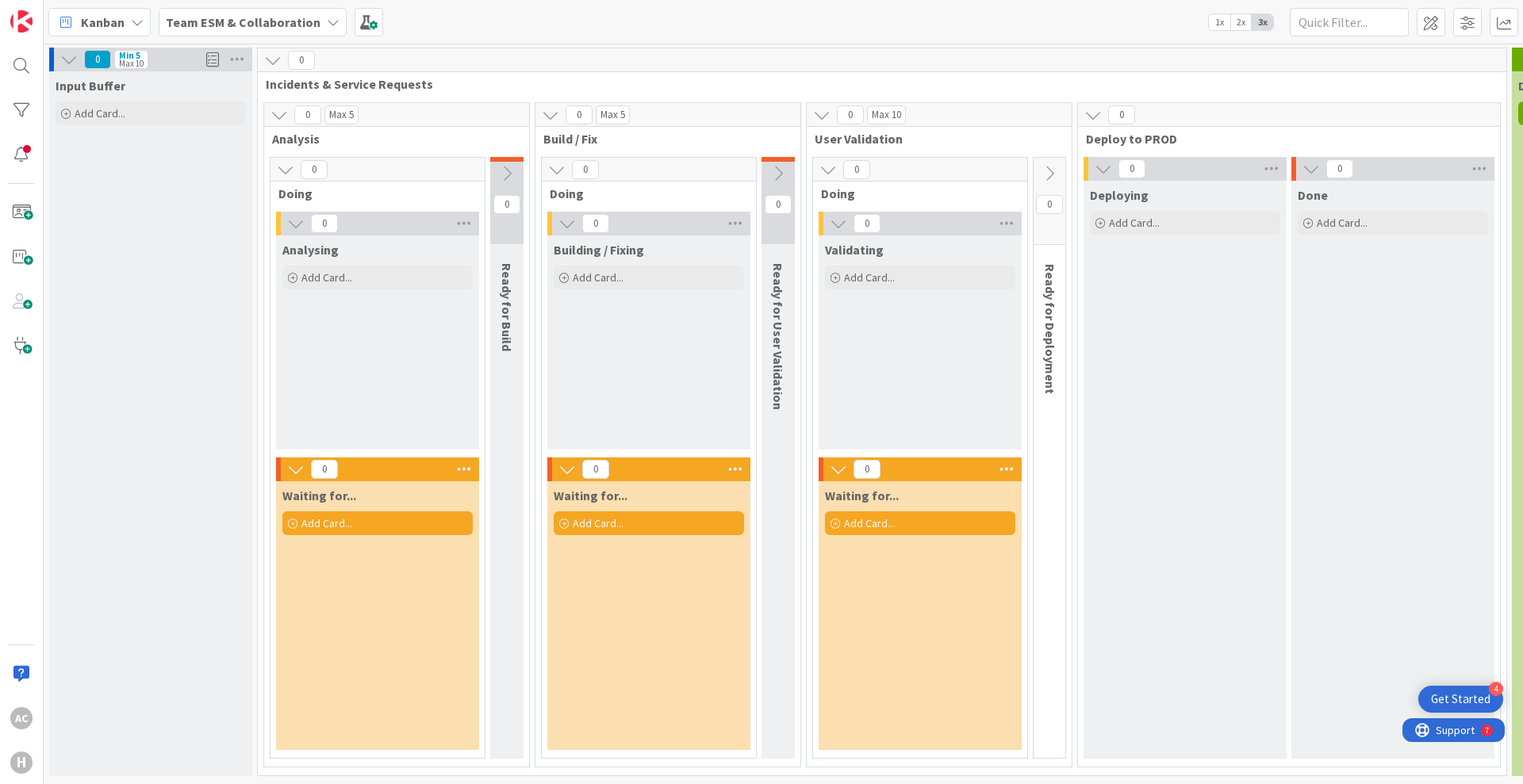
click at [1311, 171] on icon at bounding box center [1311, 169] width 17 height 17
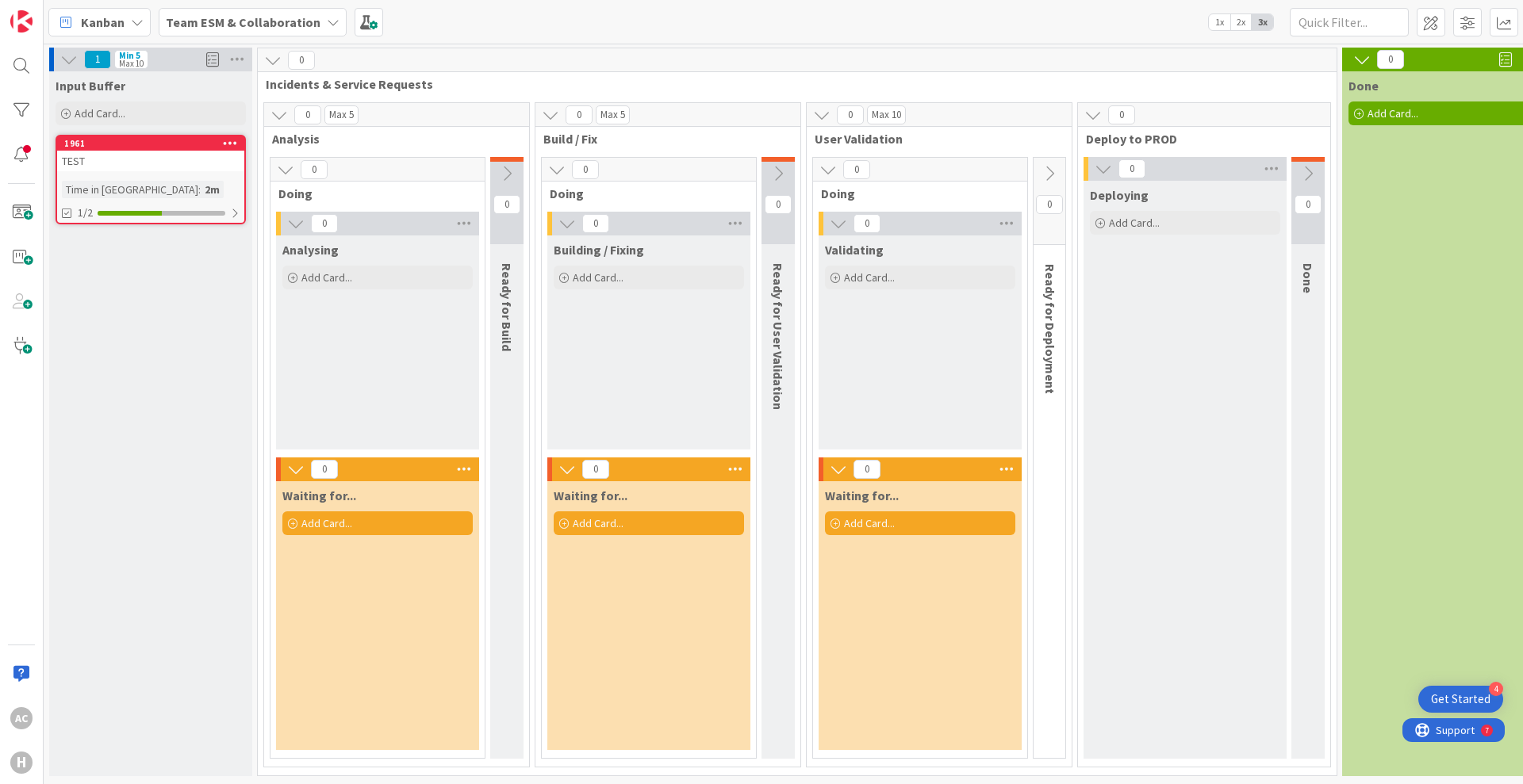
click at [1221, 20] on span "1x" at bounding box center [1219, 22] width 21 height 16
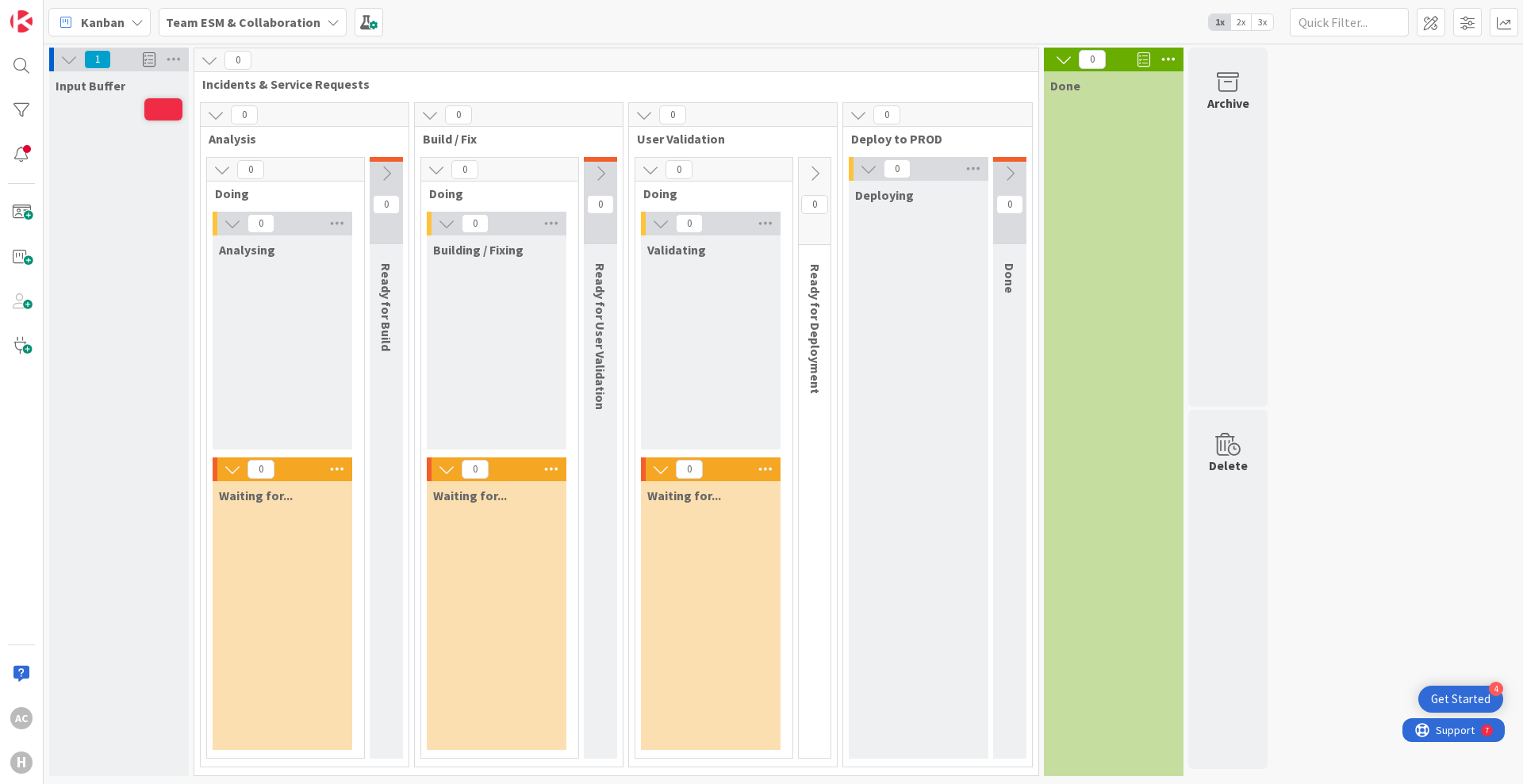
click at [1256, 20] on span "3x" at bounding box center [1262, 22] width 21 height 16
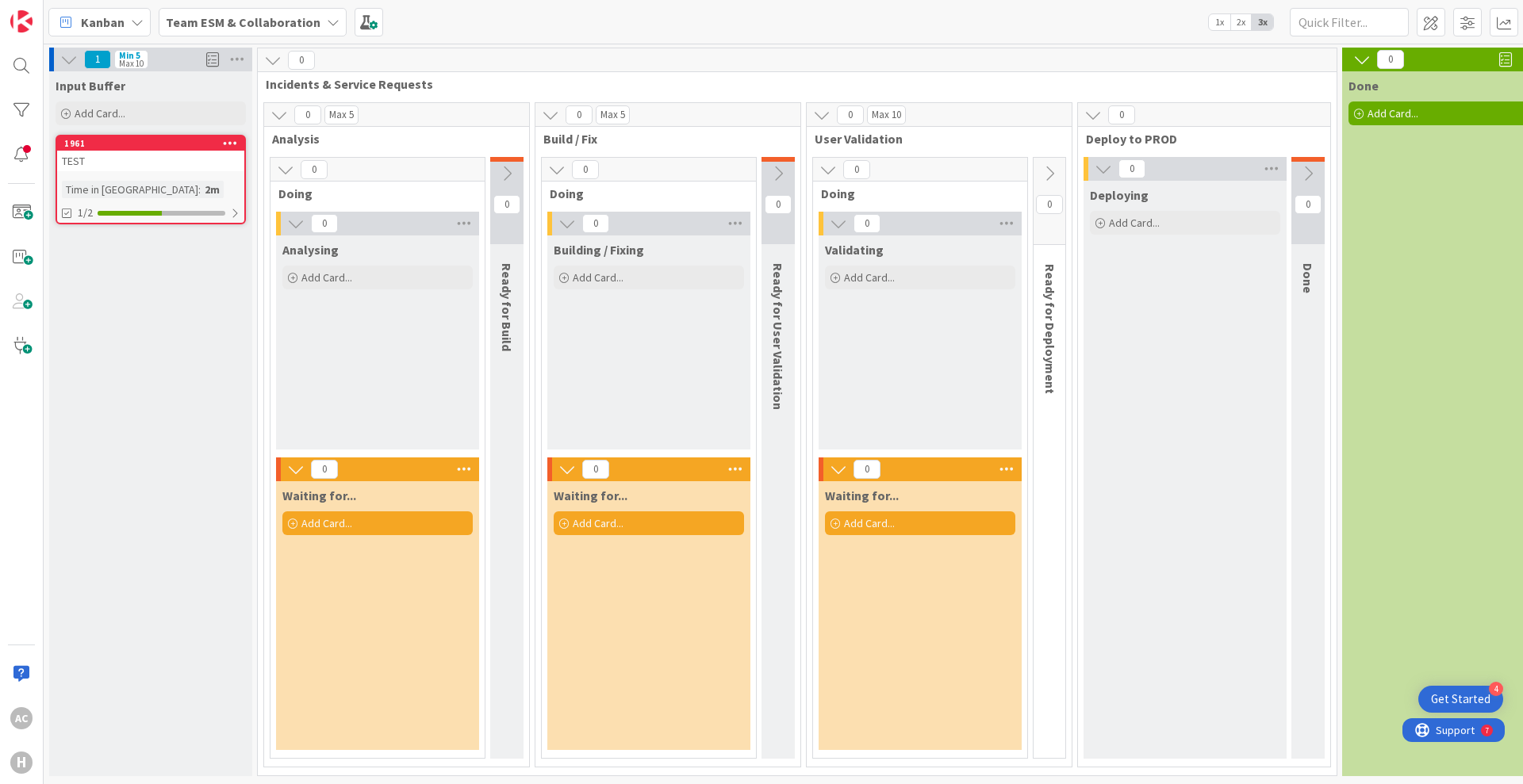
click at [1246, 22] on span "2x" at bounding box center [1241, 22] width 21 height 16
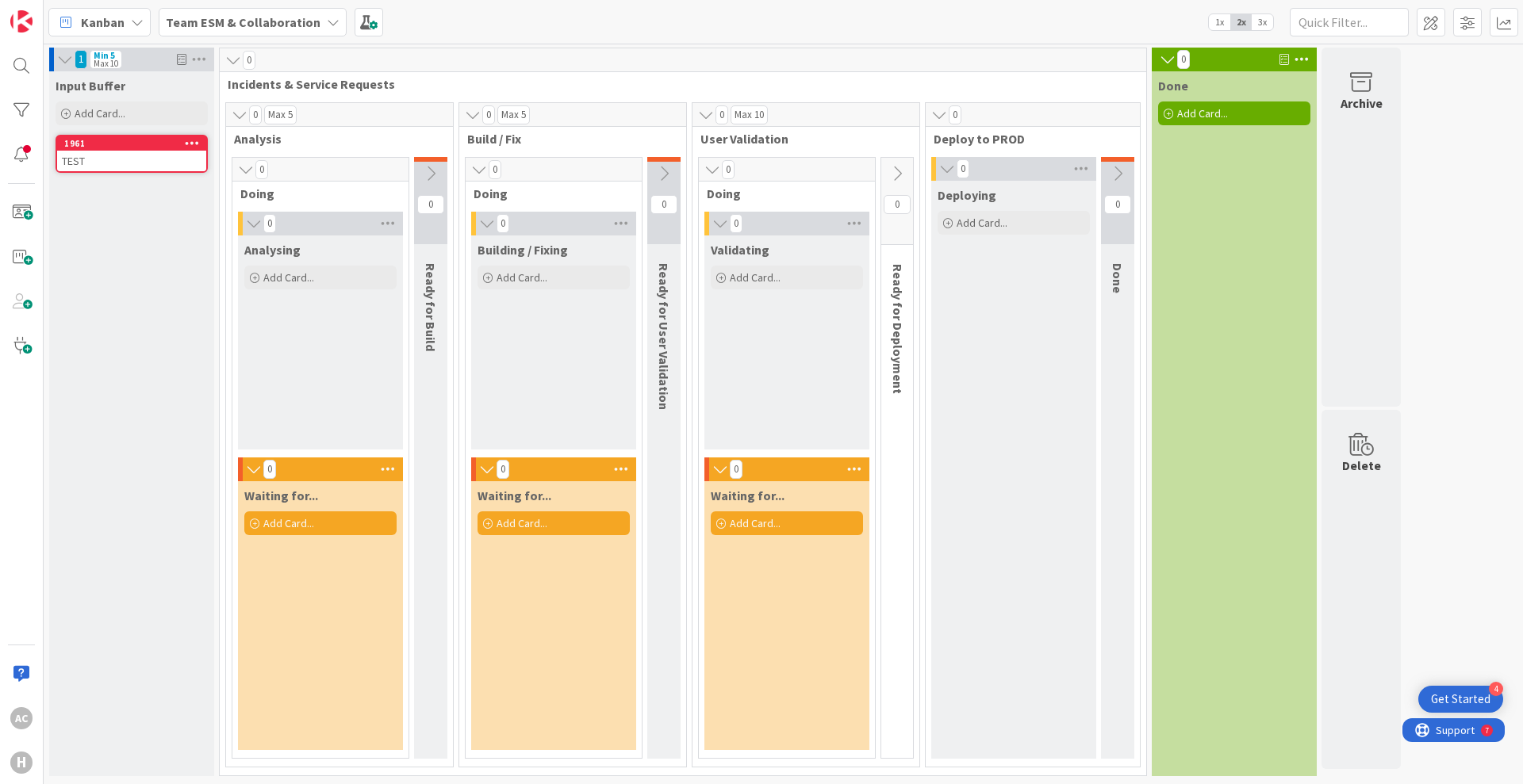
click at [1260, 20] on span "3x" at bounding box center [1262, 22] width 21 height 16
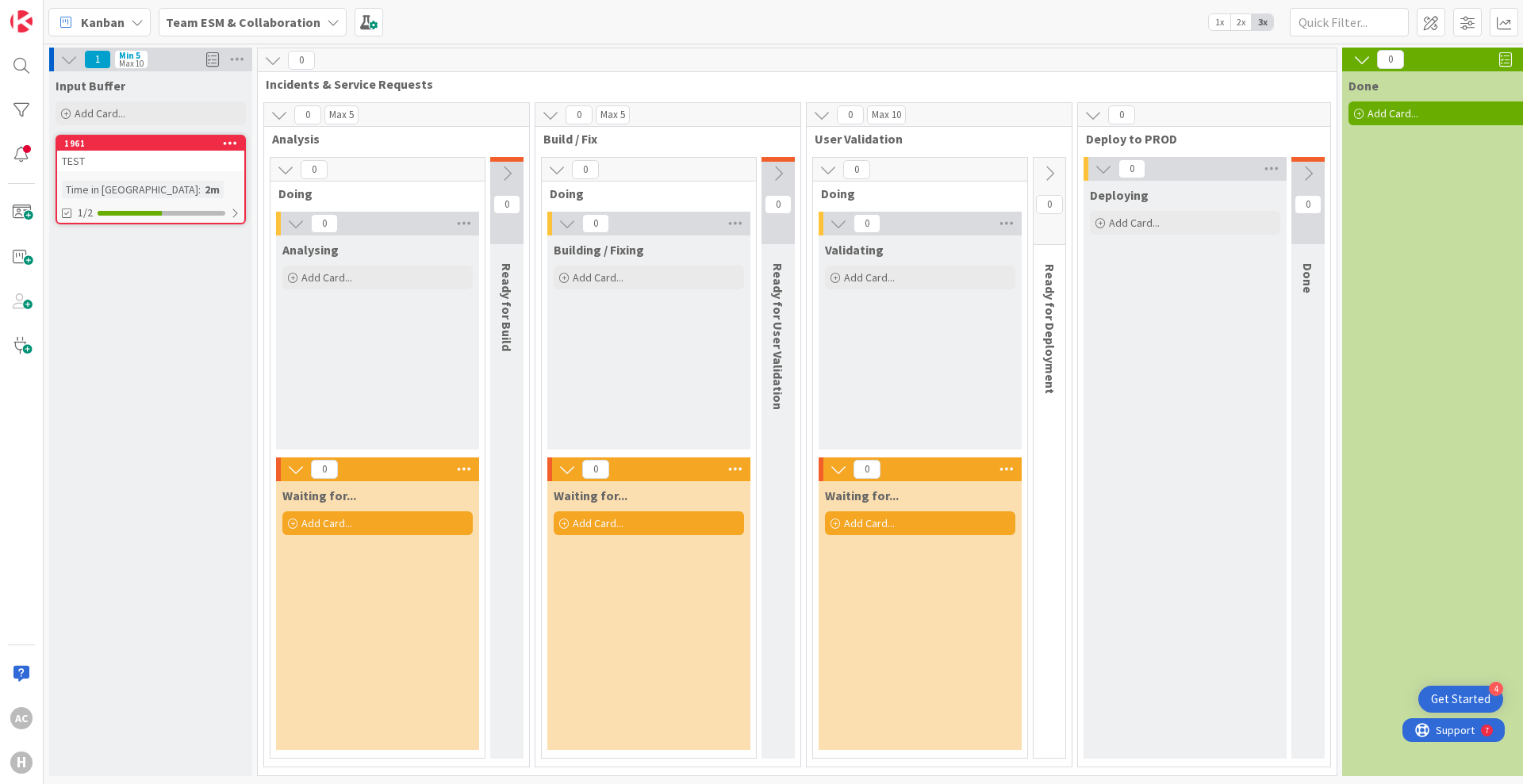
click at [1244, 20] on span "2x" at bounding box center [1241, 22] width 21 height 16
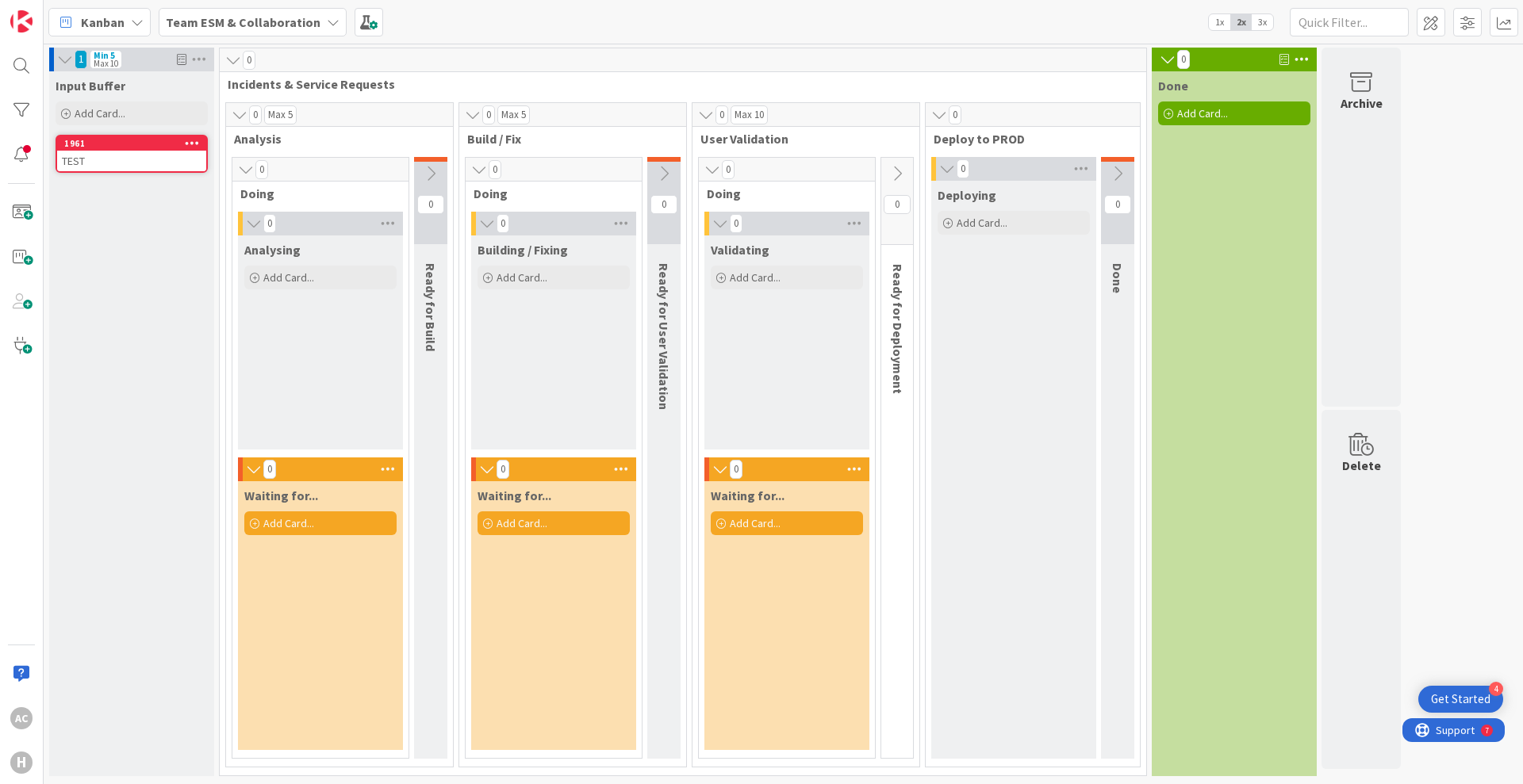
click at [1256, 20] on span "3x" at bounding box center [1262, 22] width 21 height 16
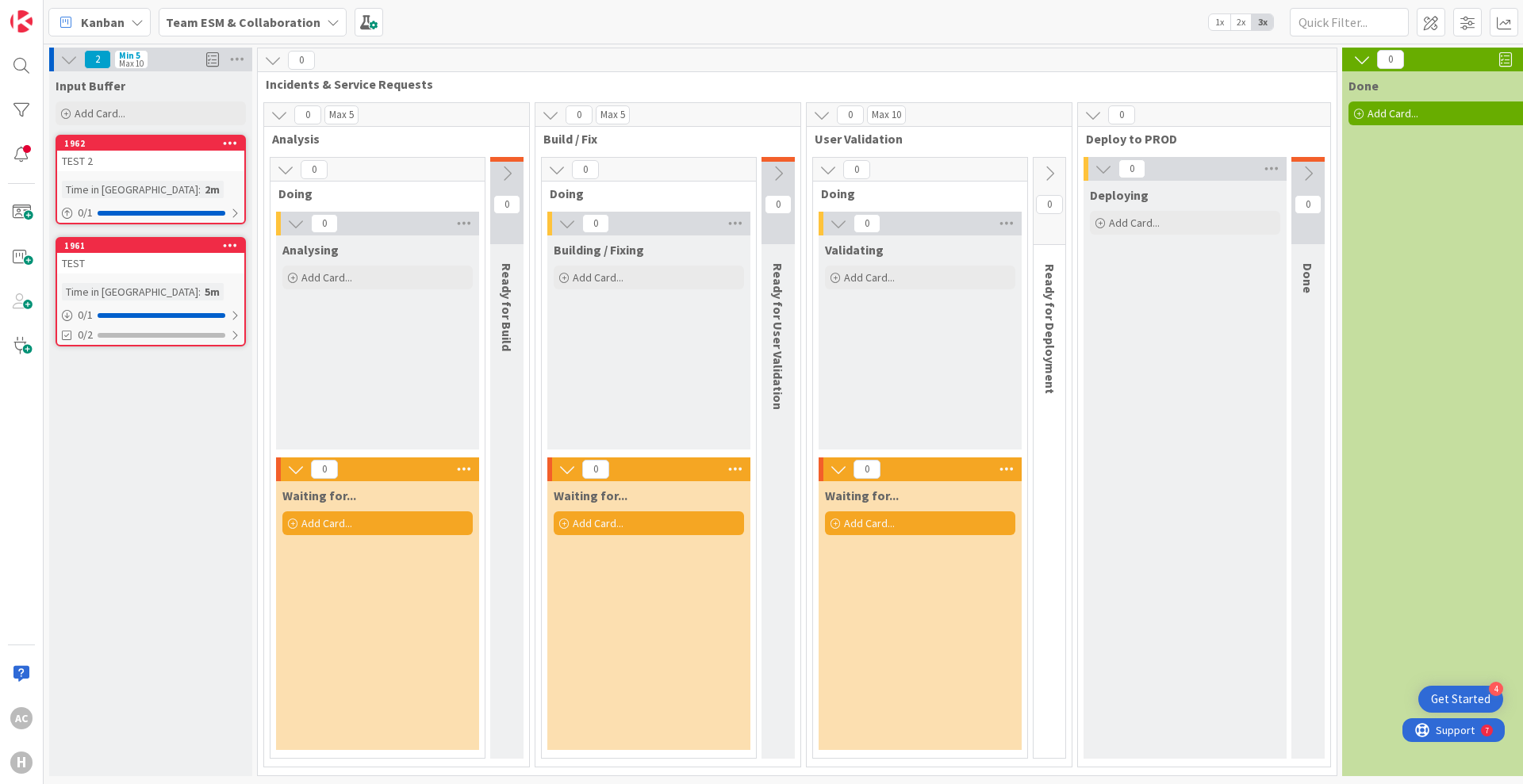
click at [152, 264] on div "TEST" at bounding box center [150, 264] width 187 height 20
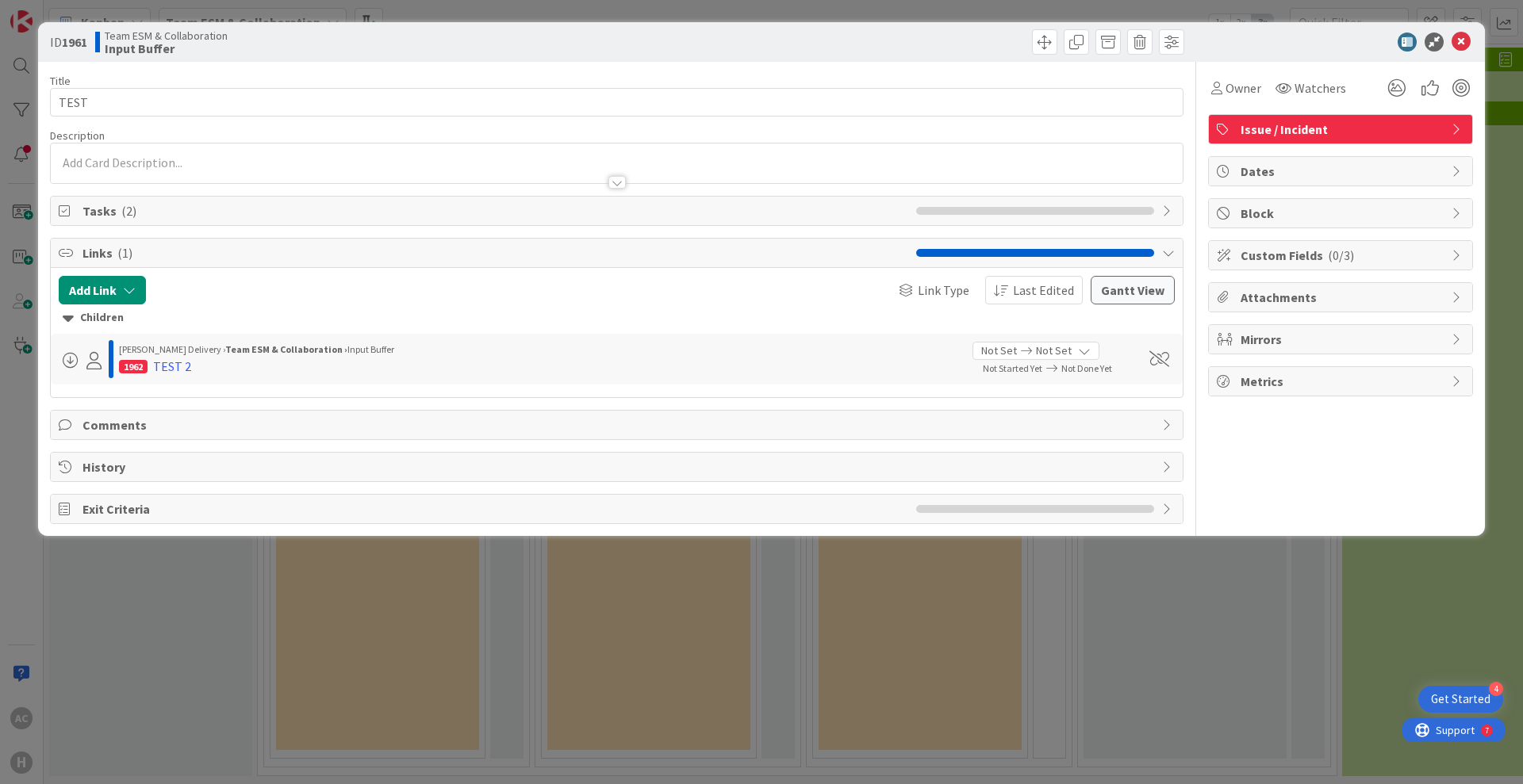
click at [151, 613] on div "ID 1961 Team ESM & Collaboration Input Buffer Title 4 / 128 TEST Description Ow…" at bounding box center [761, 392] width 1523 height 784
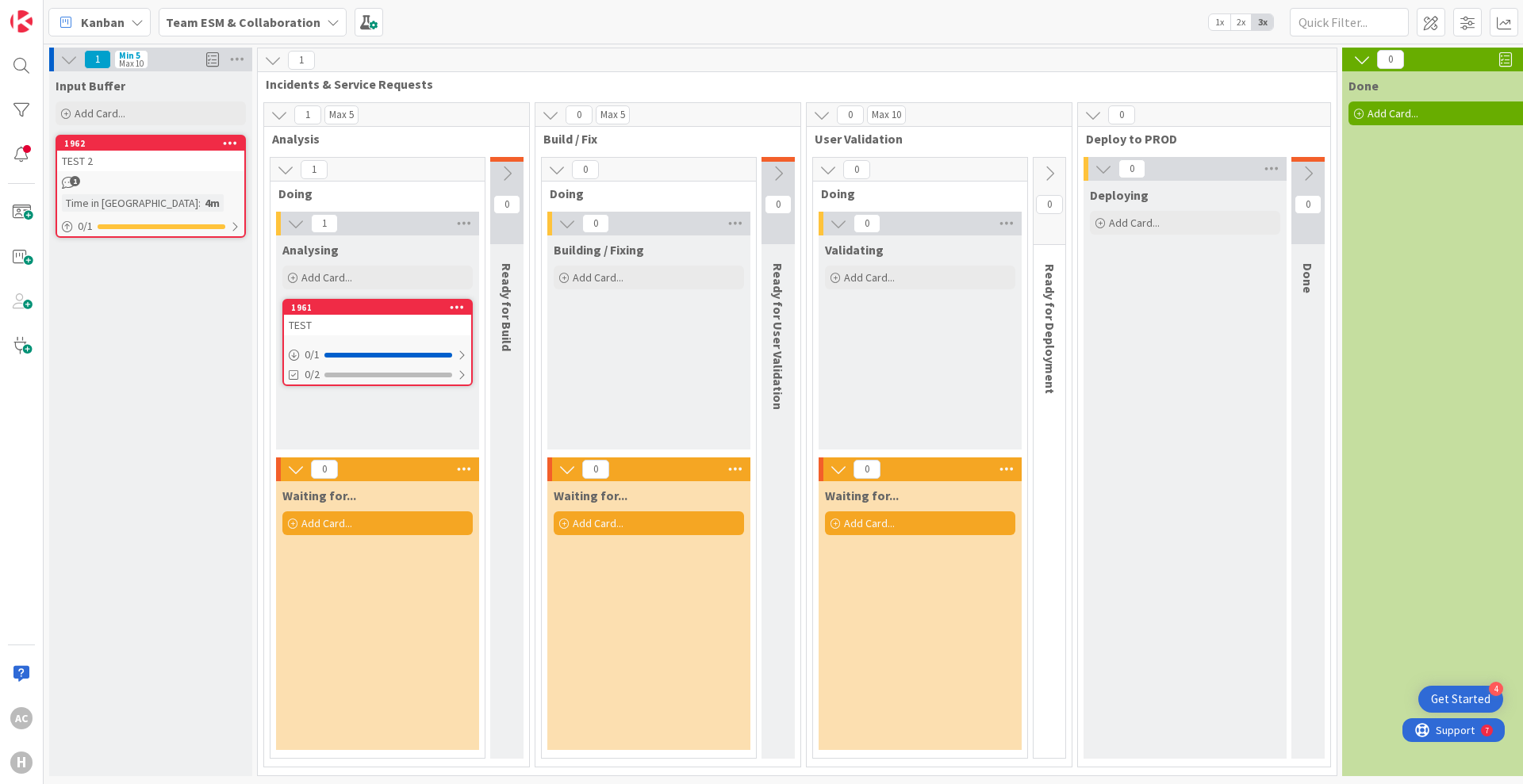
click at [1244, 25] on span "2x" at bounding box center [1241, 22] width 21 height 16
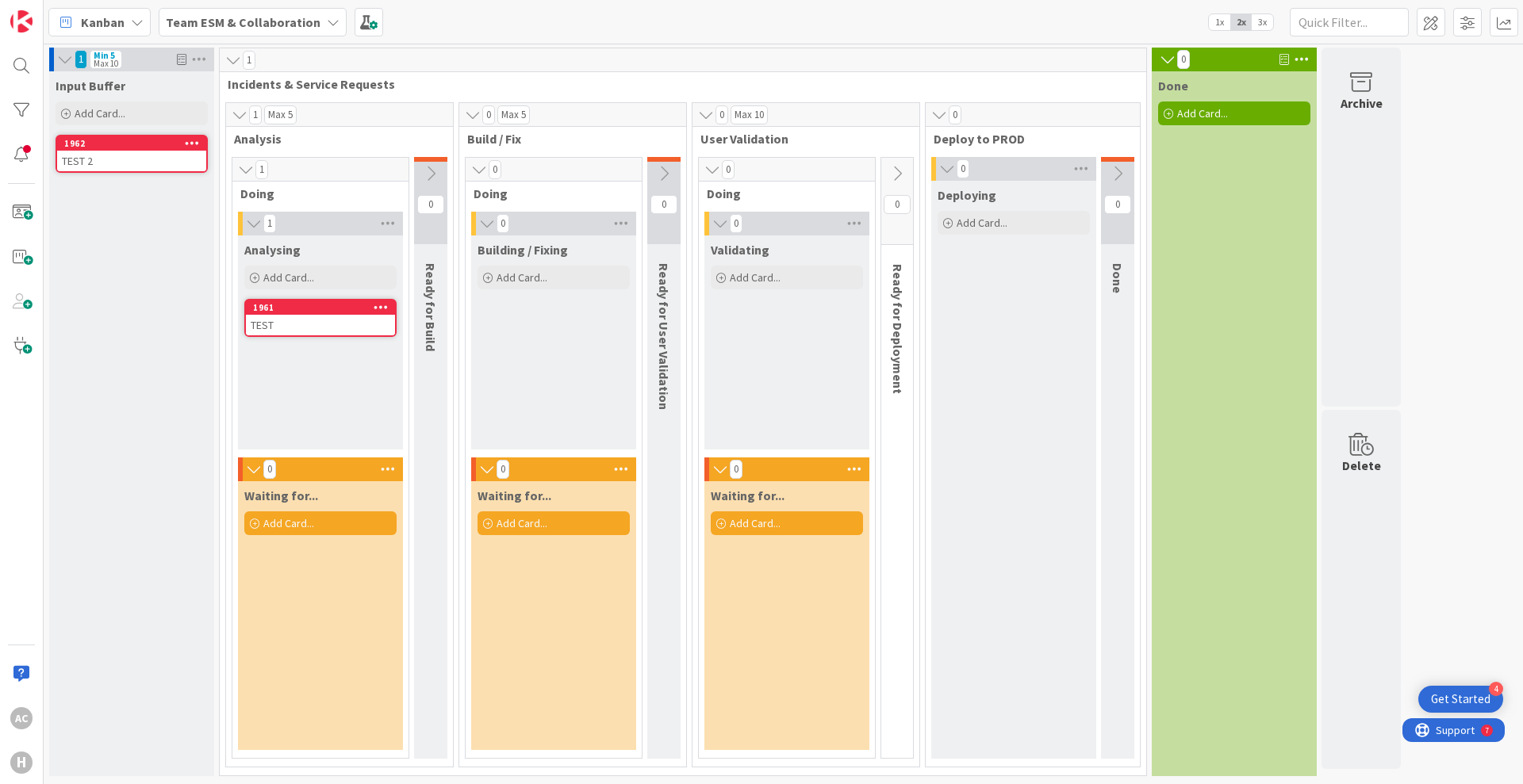
click at [1224, 26] on span "1x" at bounding box center [1219, 22] width 21 height 16
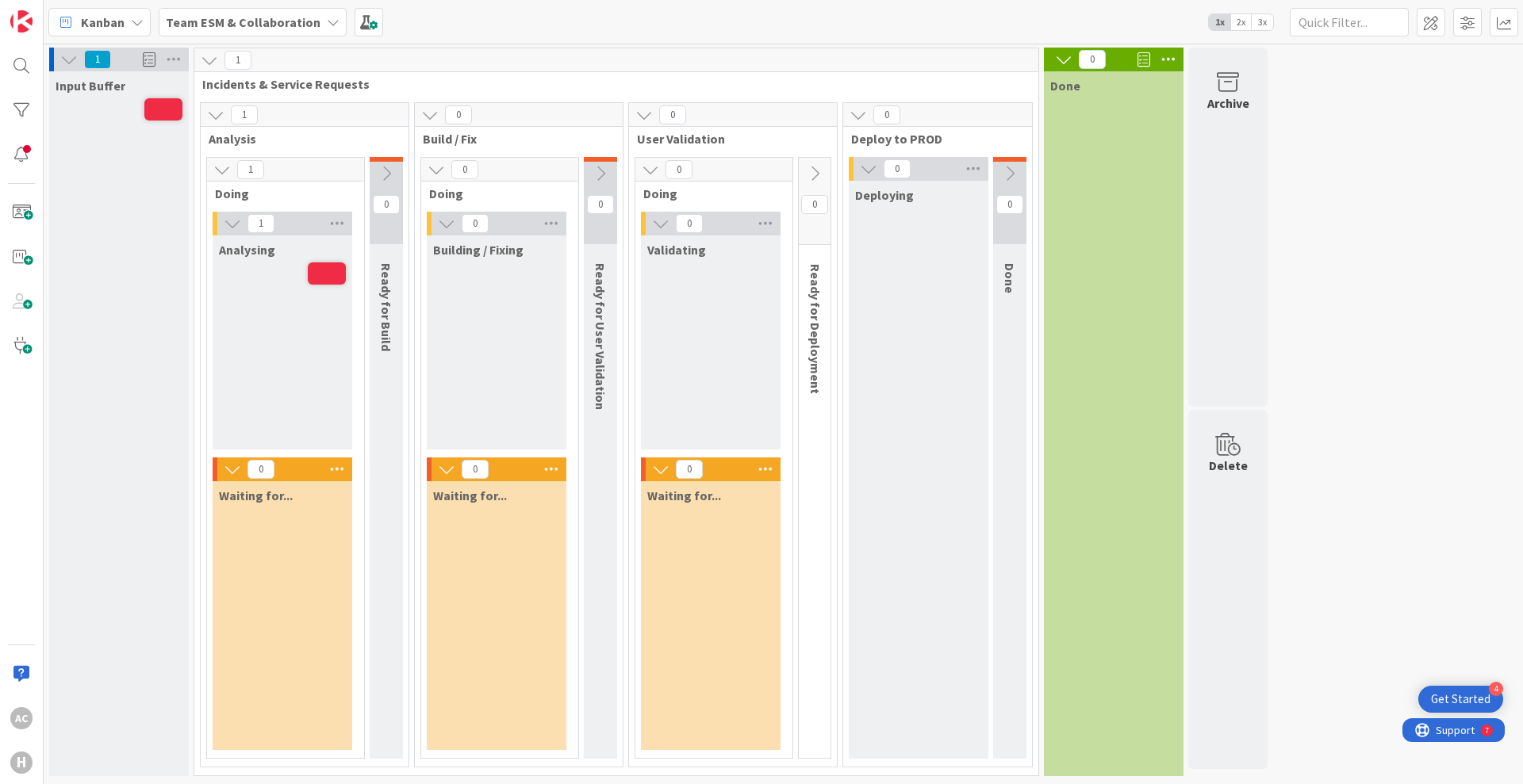
click at [1239, 26] on span "2x" at bounding box center [1241, 22] width 21 height 16
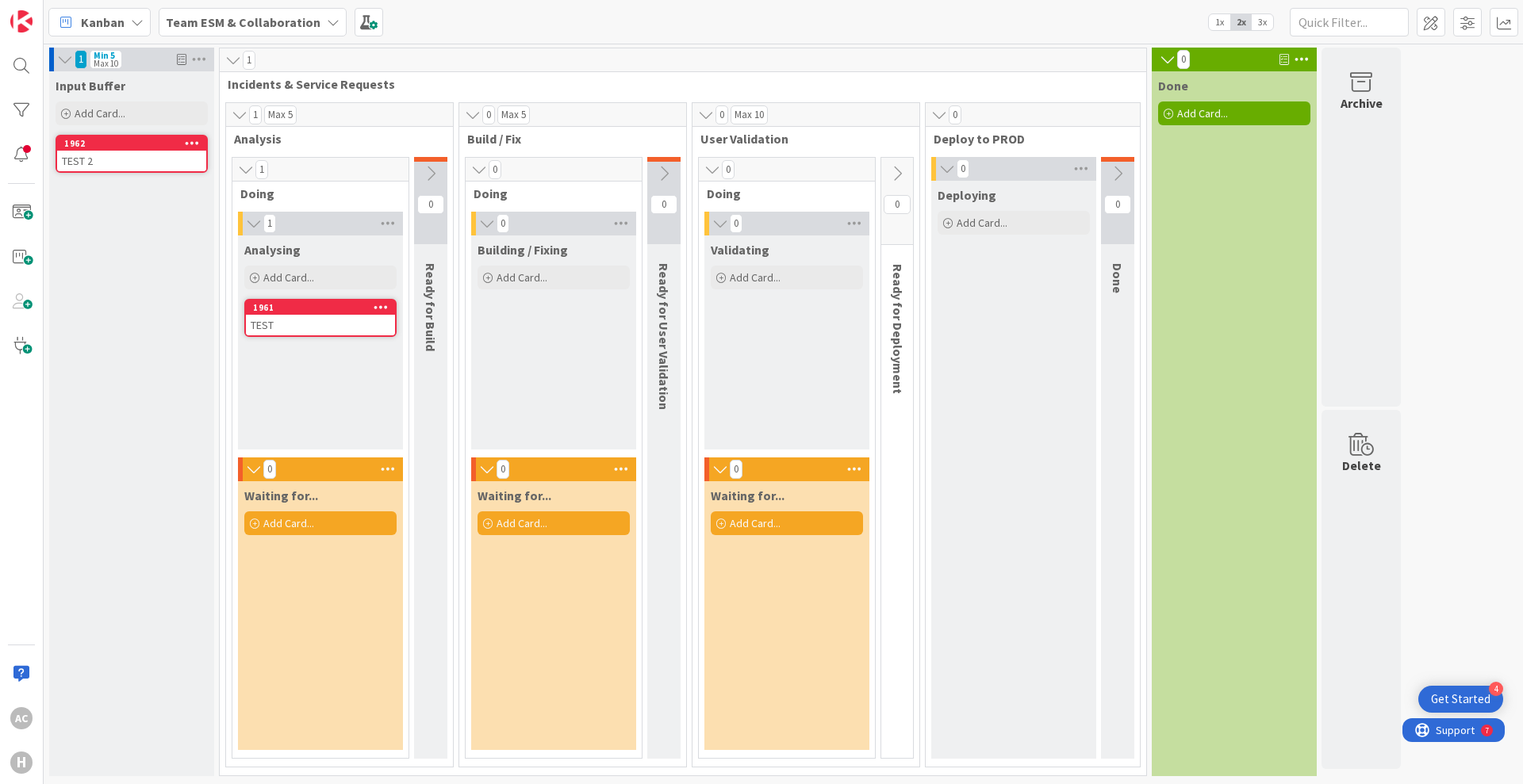
click at [1264, 24] on span "3x" at bounding box center [1262, 22] width 21 height 16
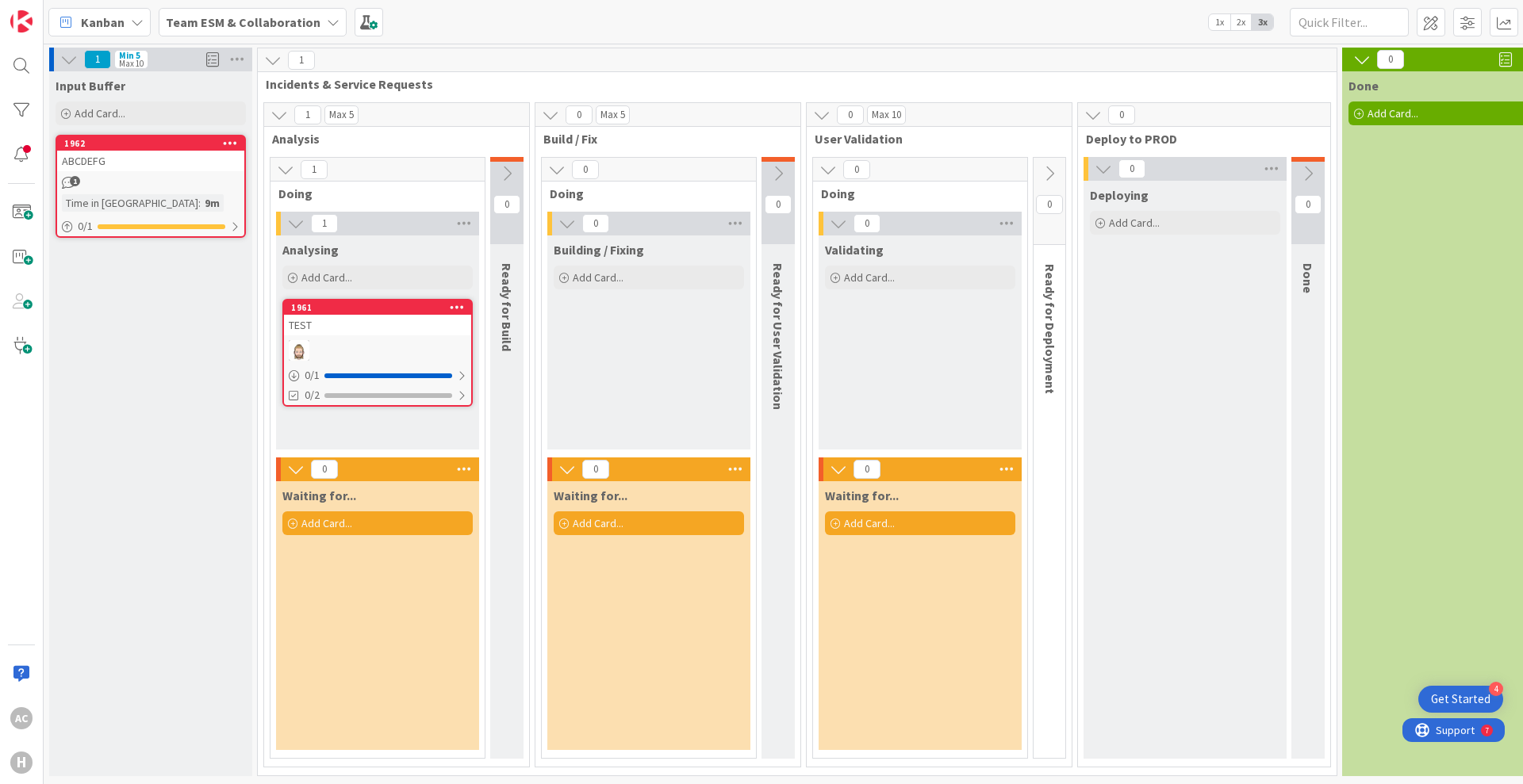
click at [113, 14] on span "Kanban" at bounding box center [102, 22] width 44 height 19
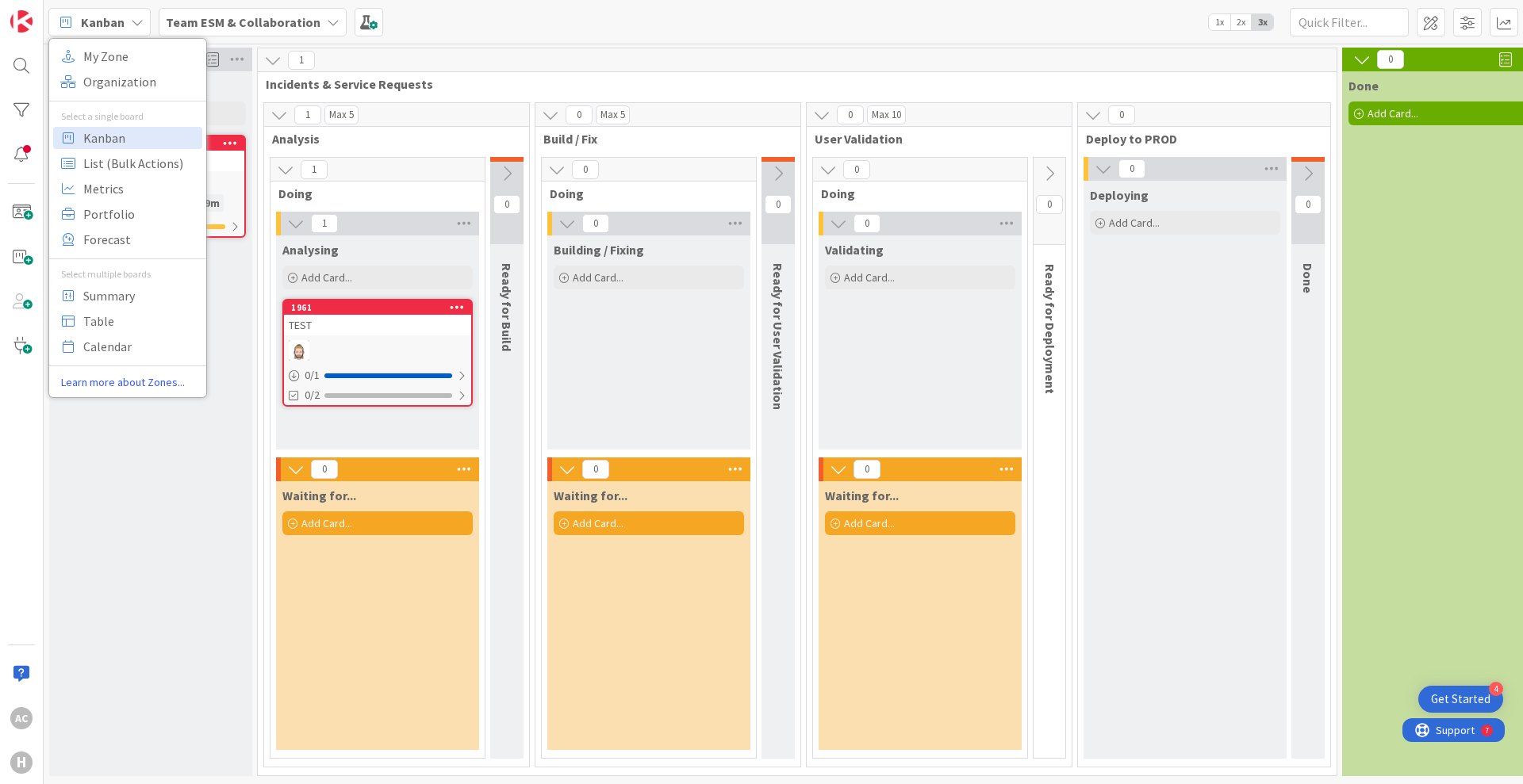
click at [183, 526] on div "Input Buffer Add Card... 1962 ABCDEFG 1 Time in [GEOGRAPHIC_DATA] : 9m 0 / 1" at bounding box center [151, 424] width 203 height 705
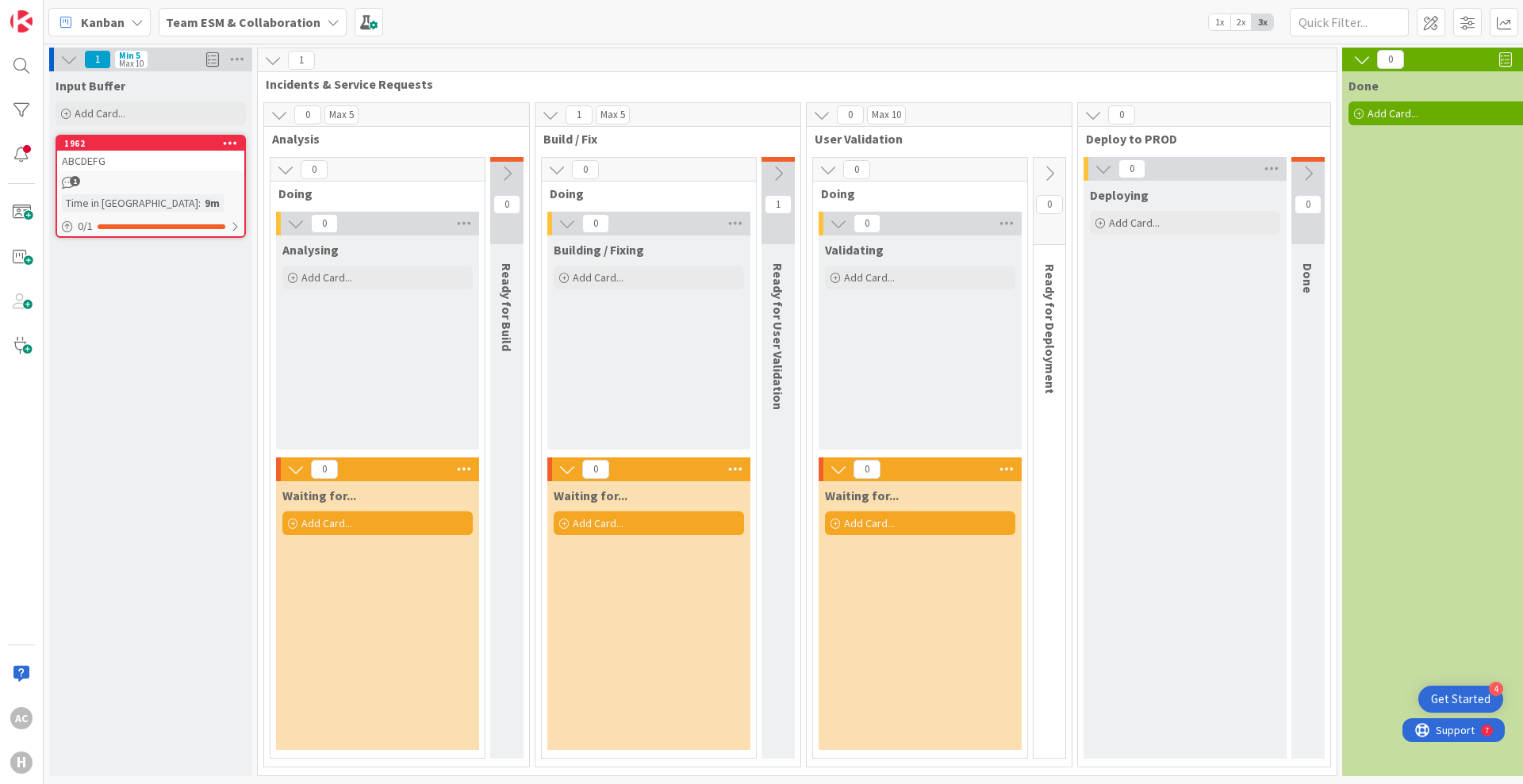
click at [375, 17] on div "Kanban My Zone Organization Select a single board Kanban List (Bulk Actions) Me…" at bounding box center [782, 21] width 1479 height 44
click at [363, 19] on span at bounding box center [368, 21] width 28 height 28
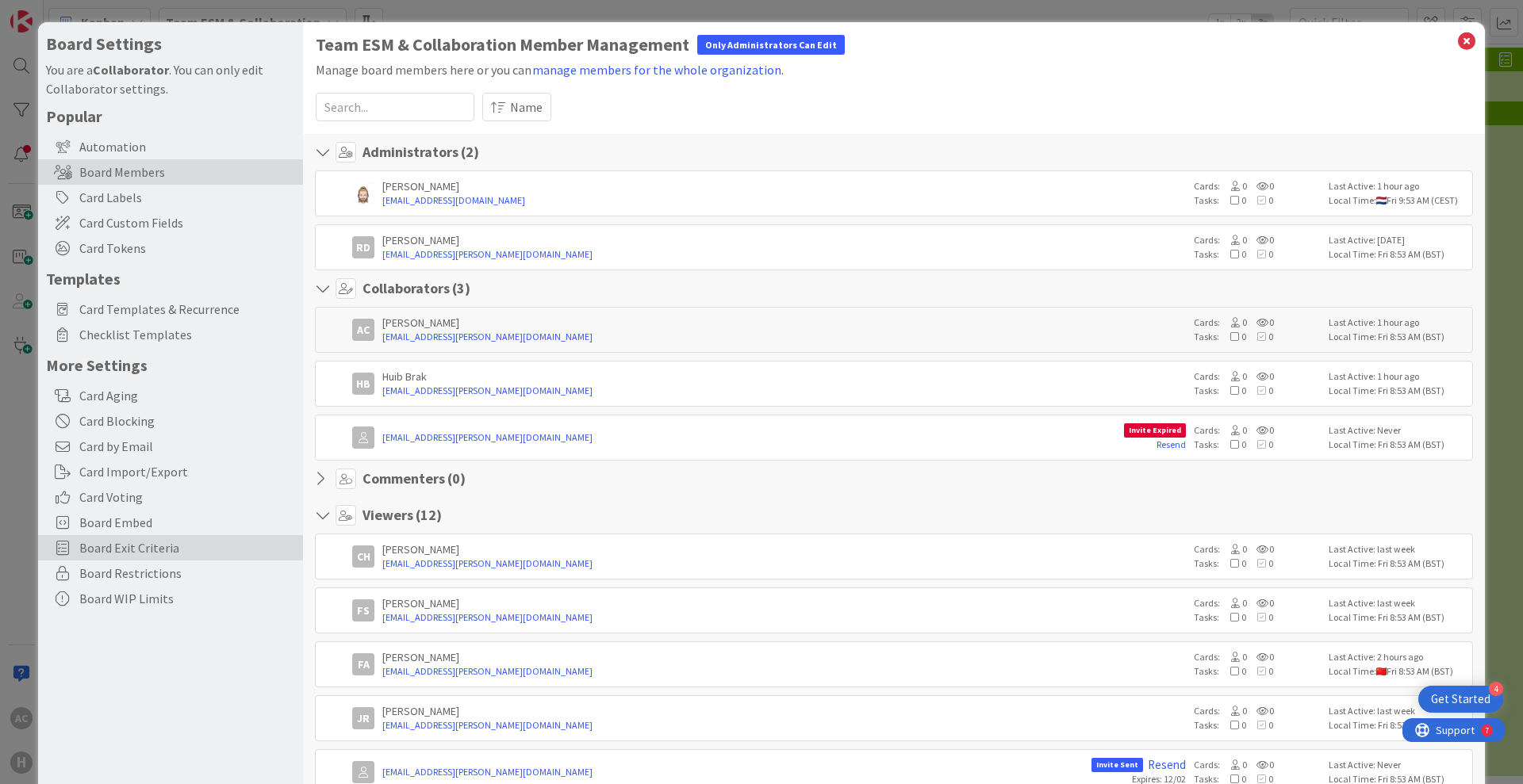
click at [152, 538] on span "Board Exit Criteria" at bounding box center [187, 548] width 216 height 19
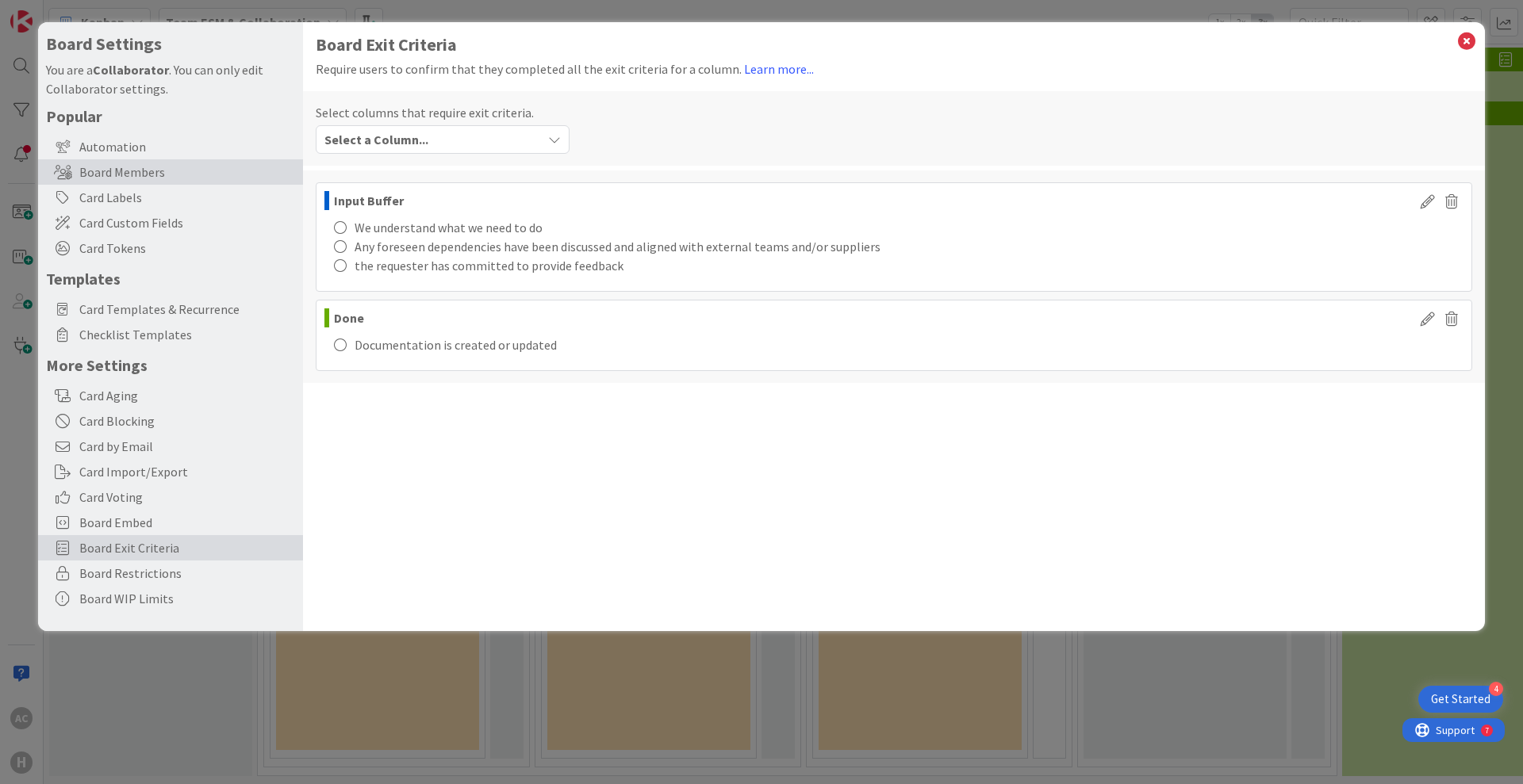
click at [159, 177] on div "Board Members" at bounding box center [171, 172] width 264 height 26
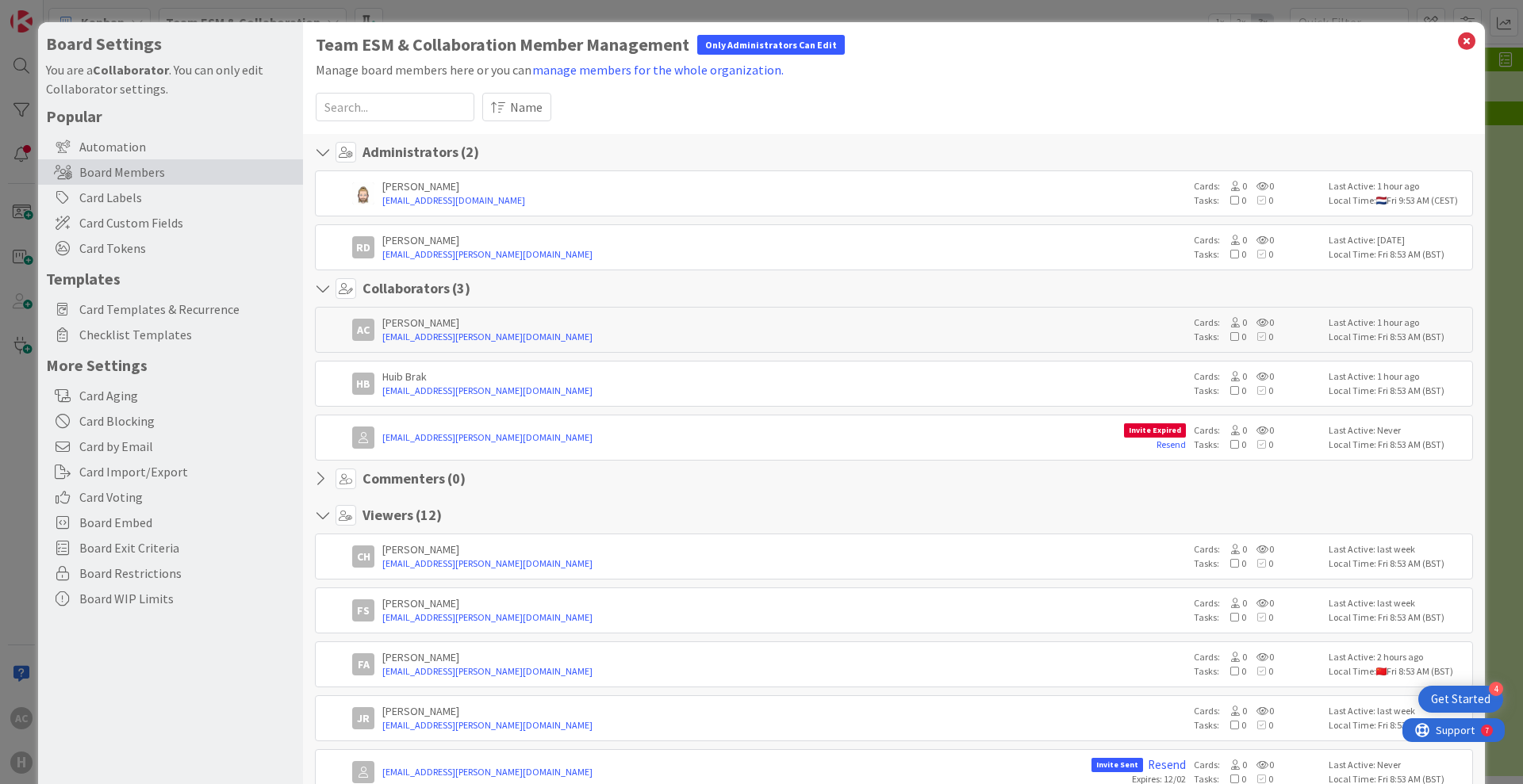
click at [1479, 287] on div "Board Settings You are a Collaborator . You can only edit Collaborator settings…" at bounding box center [761, 392] width 1523 height 784
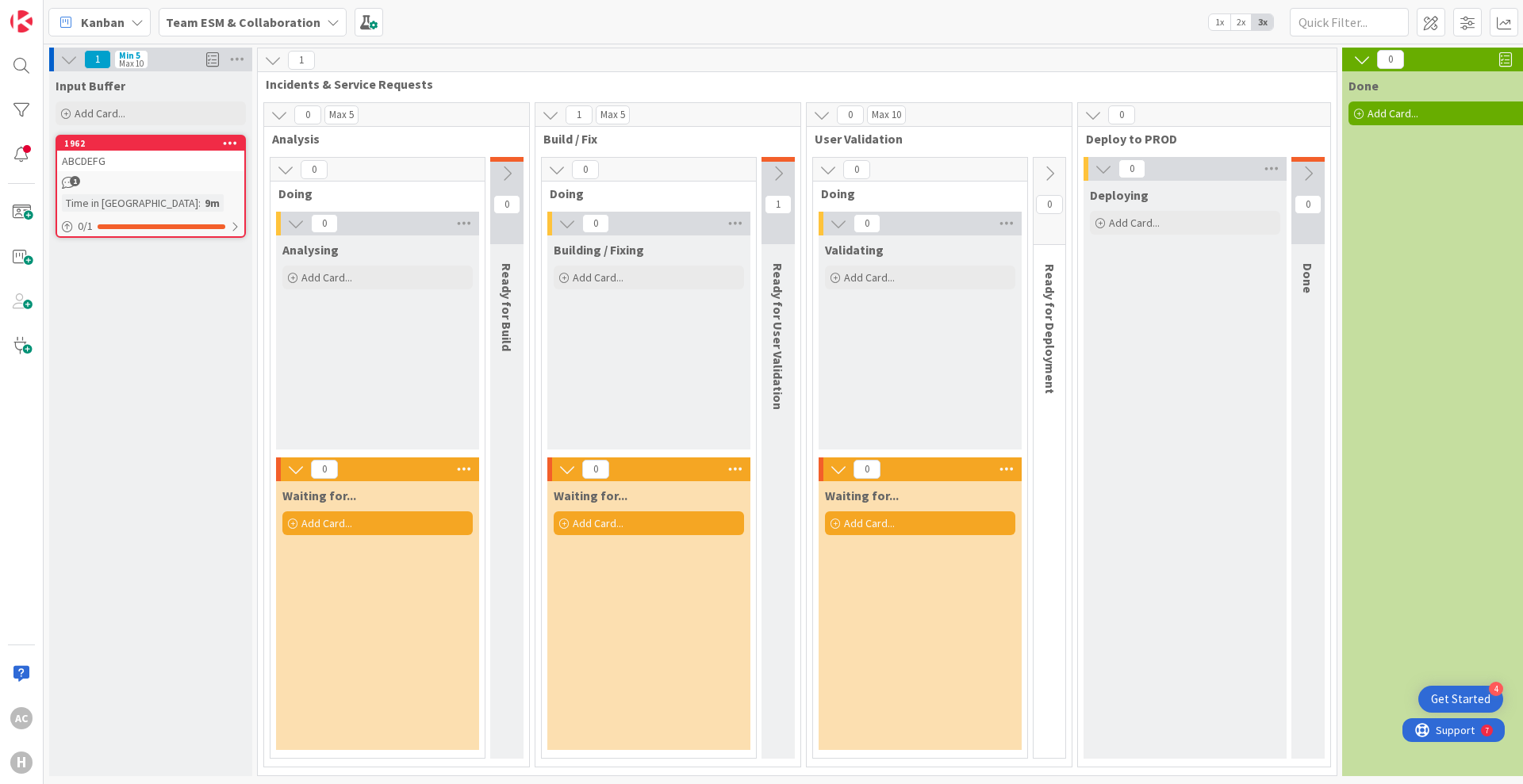
click at [84, 19] on span "Kanban" at bounding box center [102, 22] width 44 height 19
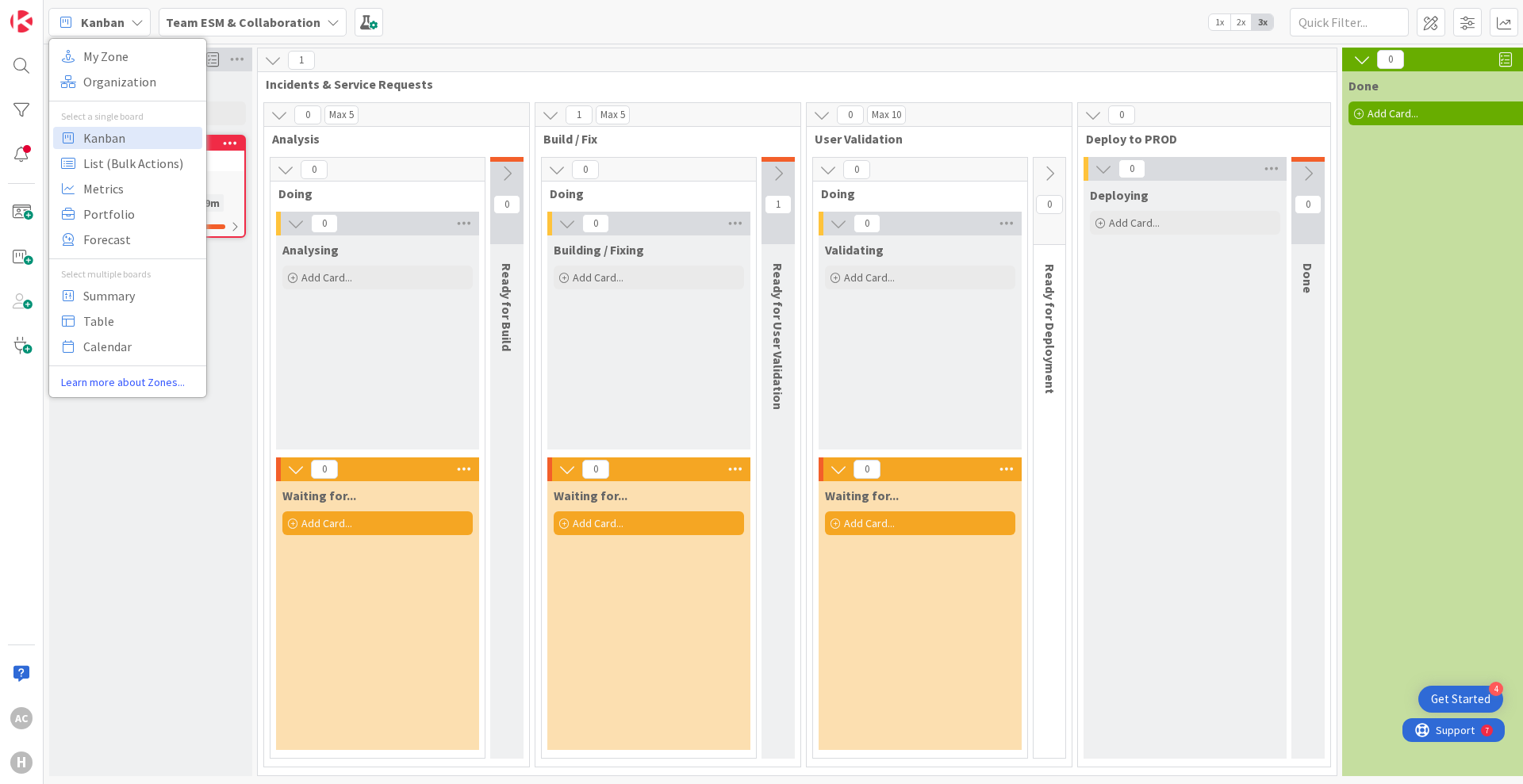
click at [215, 20] on b "Team ESM & Collaboration" at bounding box center [242, 22] width 154 height 16
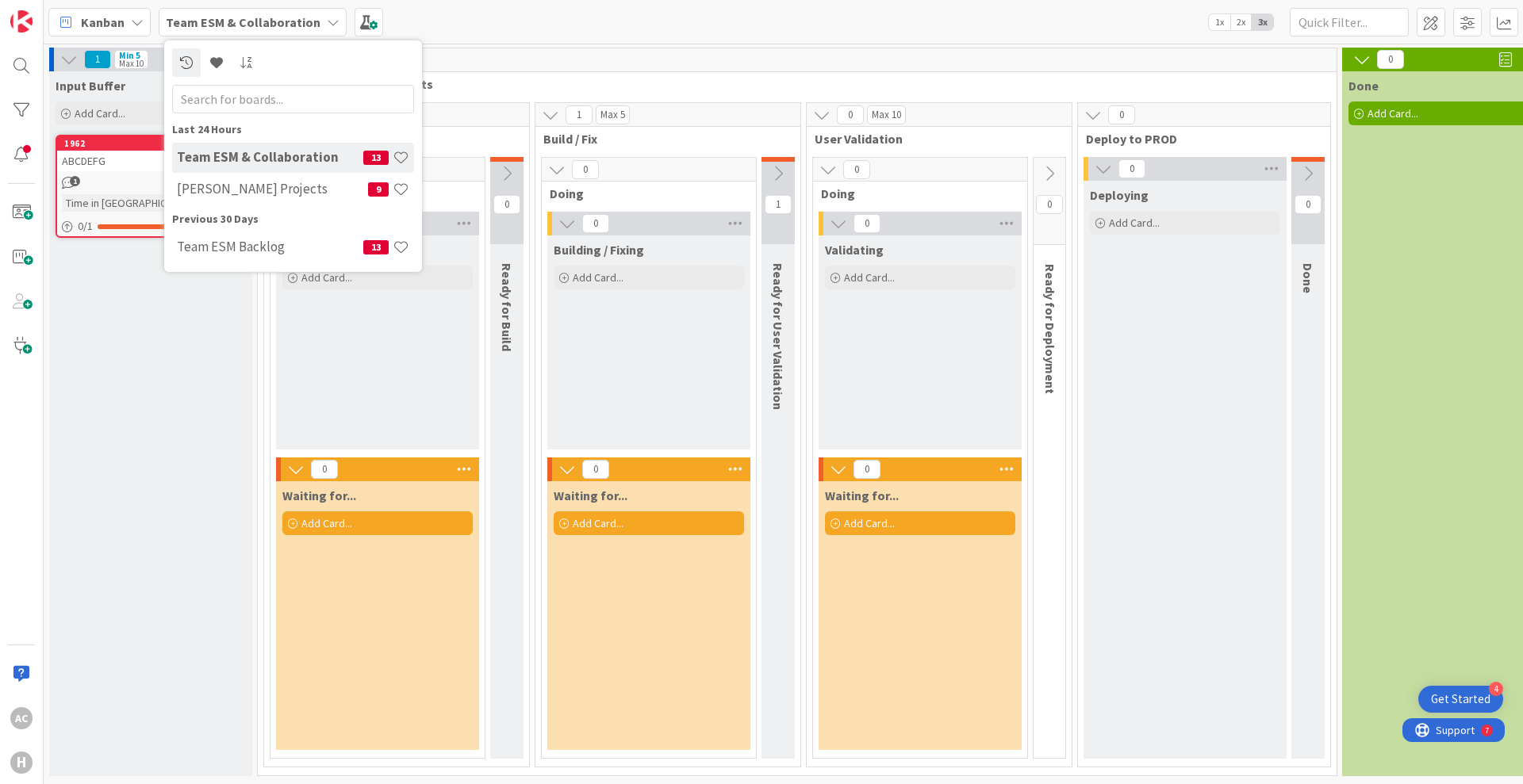
click at [93, 19] on span "Kanban" at bounding box center [102, 22] width 44 height 19
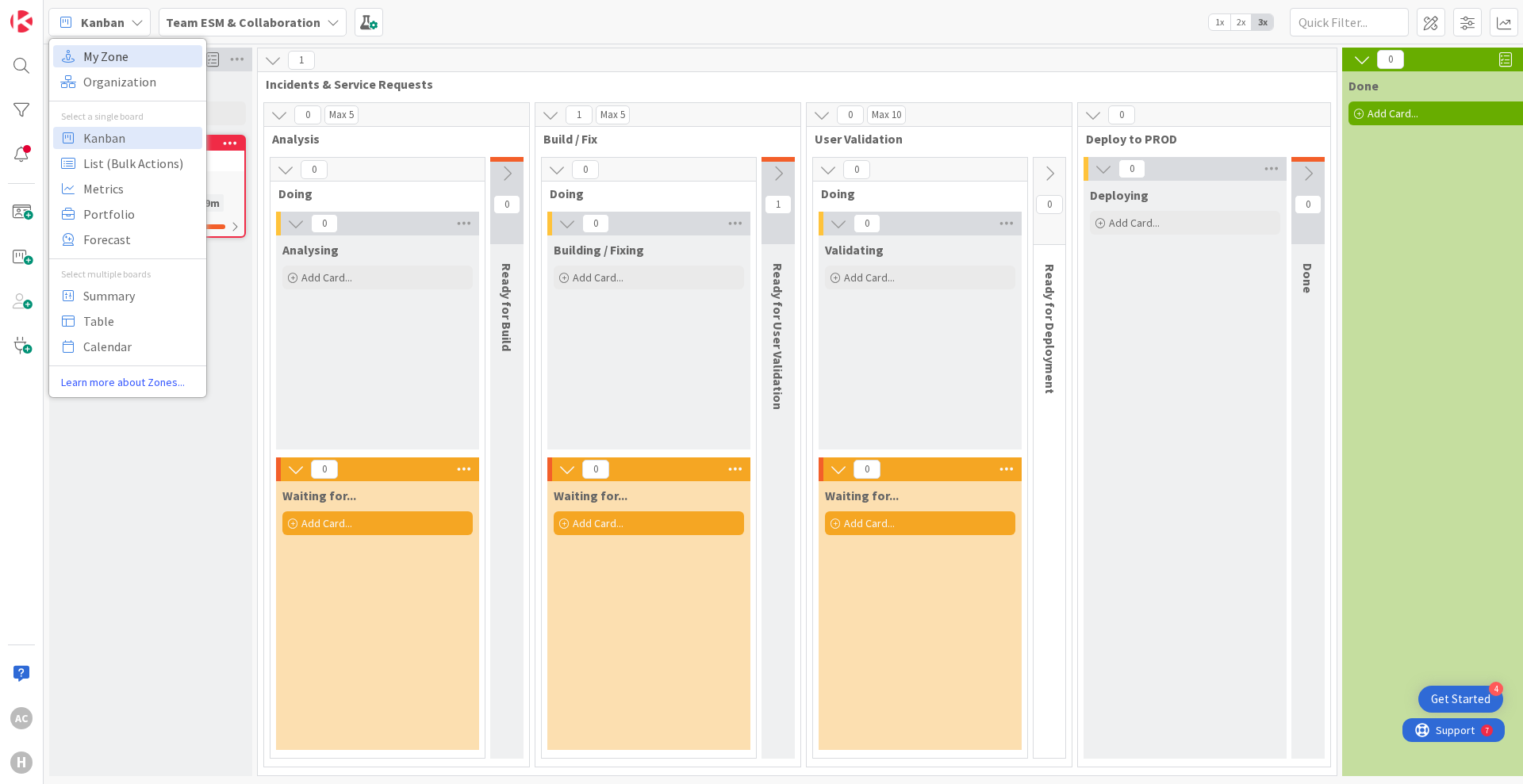
click at [115, 54] on span "My Zone" at bounding box center [141, 56] width 114 height 24
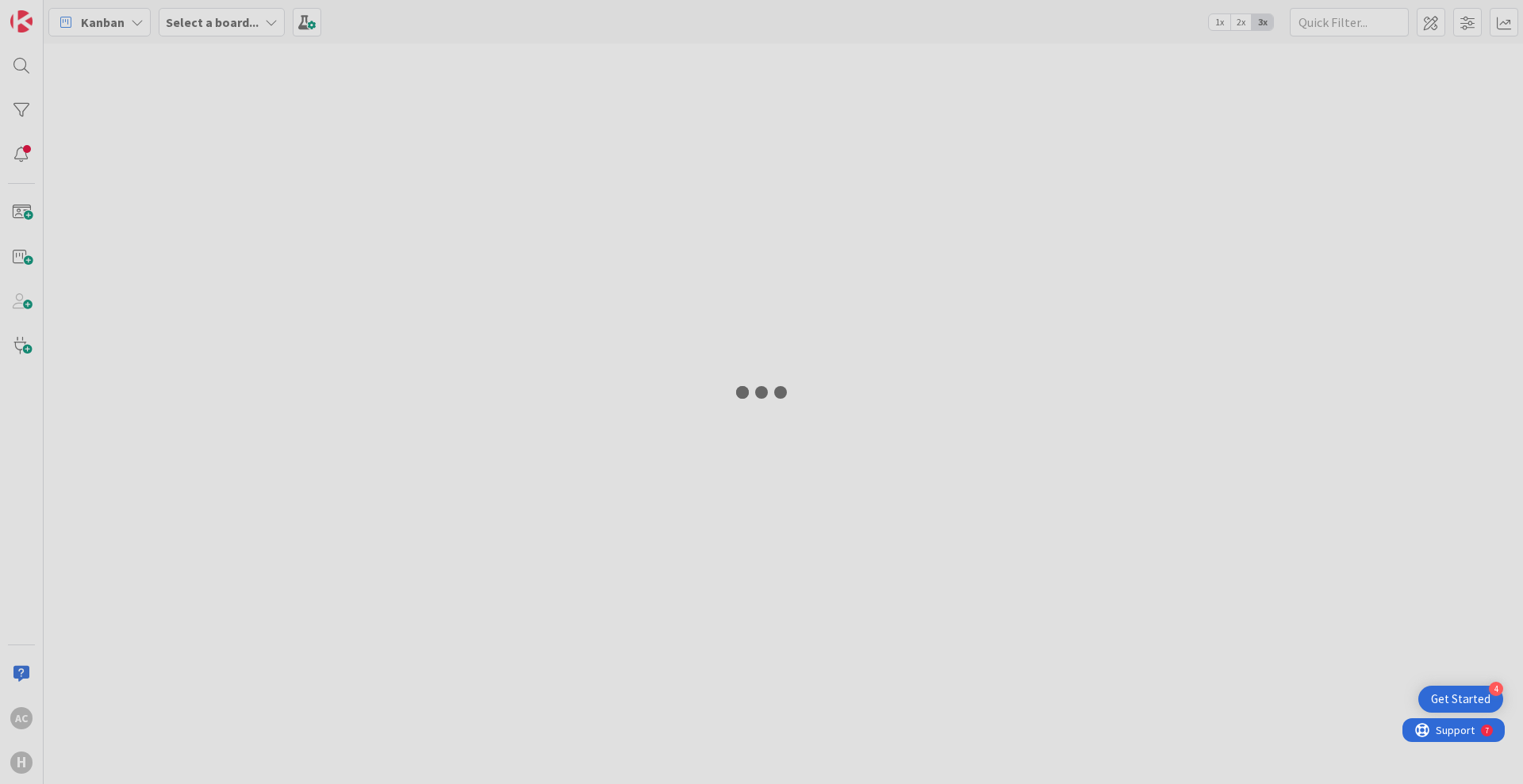
click at [246, 16] on div at bounding box center [761, 392] width 1523 height 784
click at [229, 20] on div at bounding box center [761, 392] width 1523 height 784
